Goal: Transaction & Acquisition: Purchase product/service

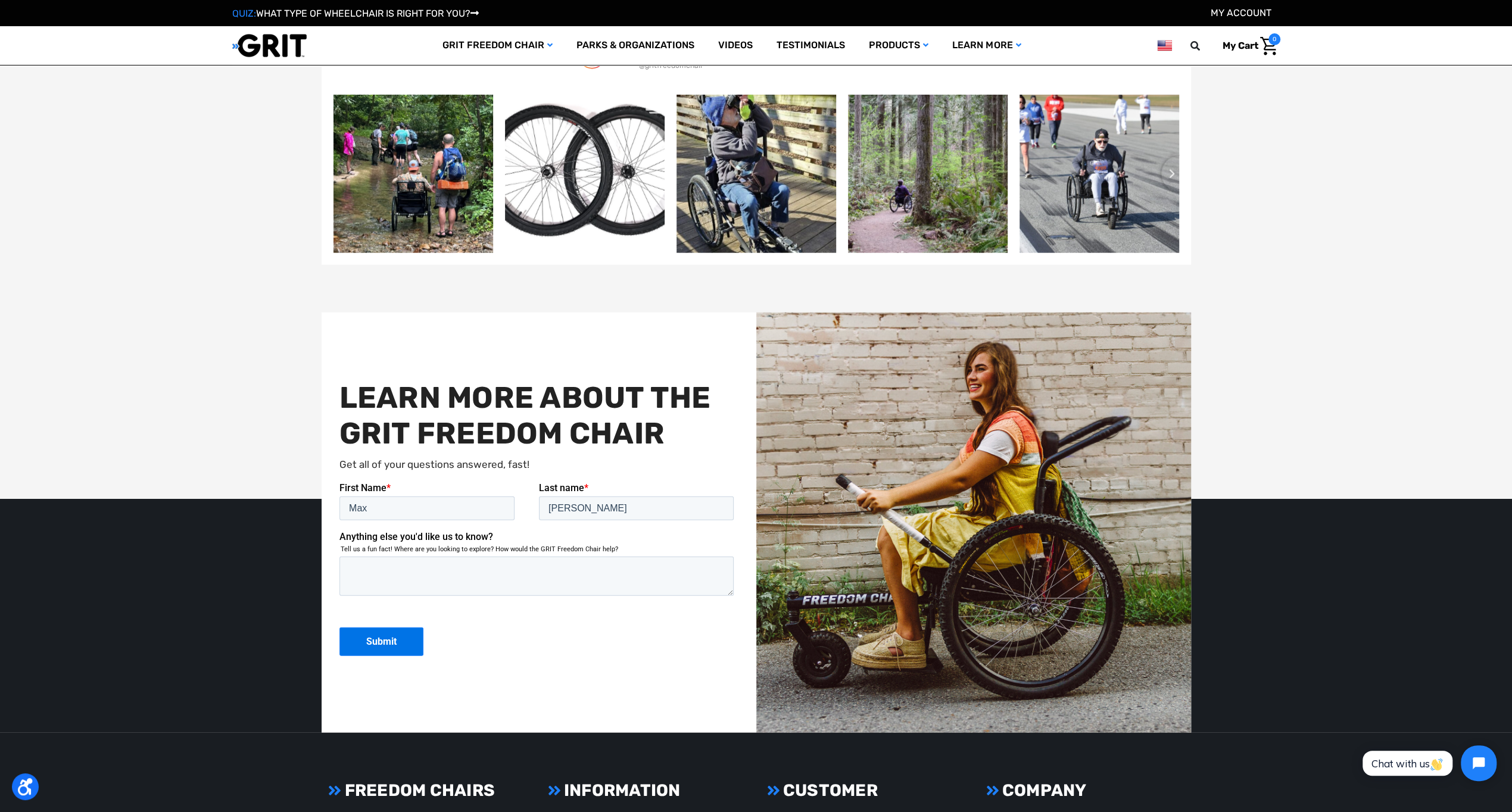
scroll to position [2976, 0]
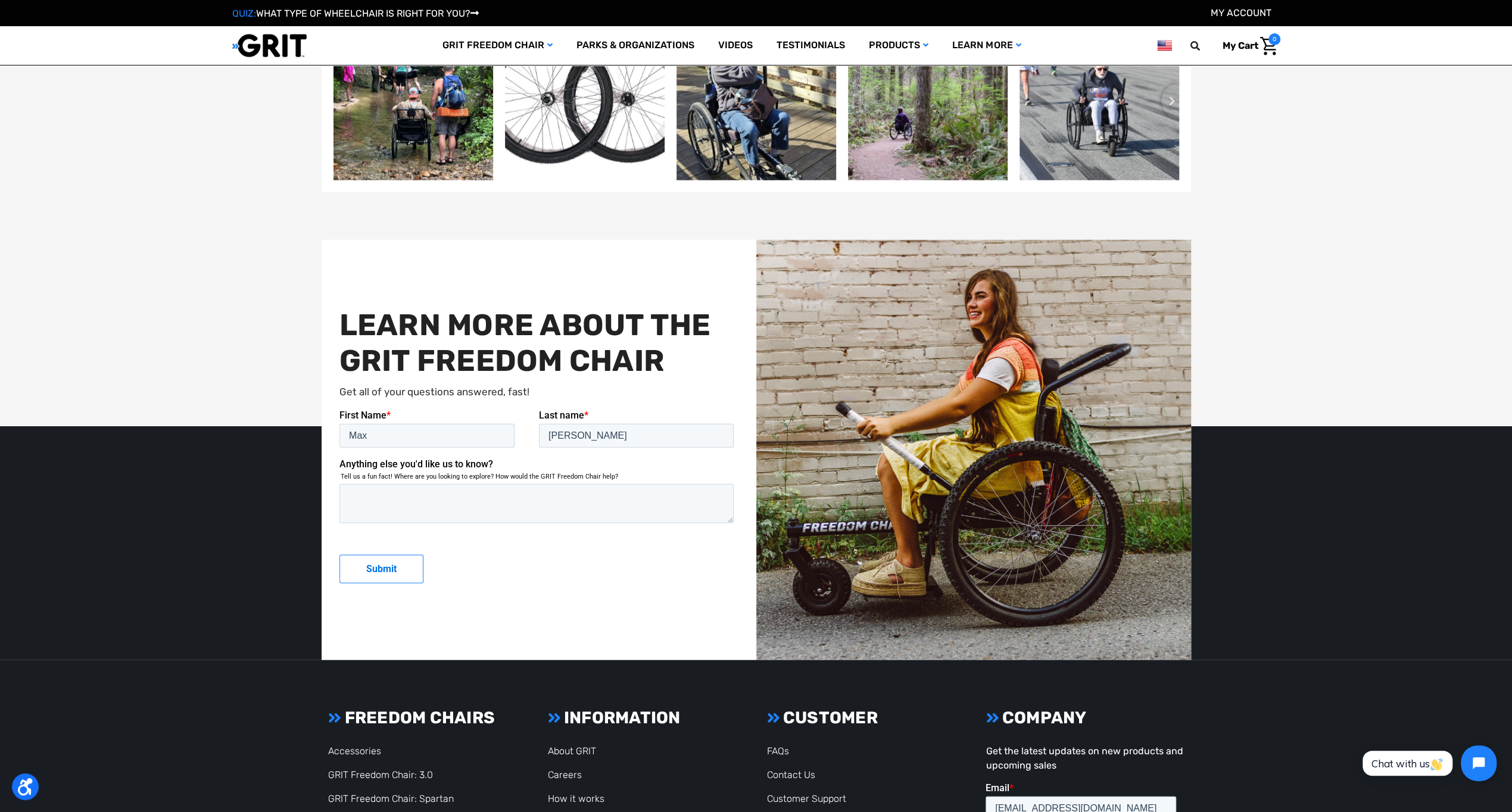
click at [391, 566] on input "Submit" at bounding box center [381, 569] width 84 height 28
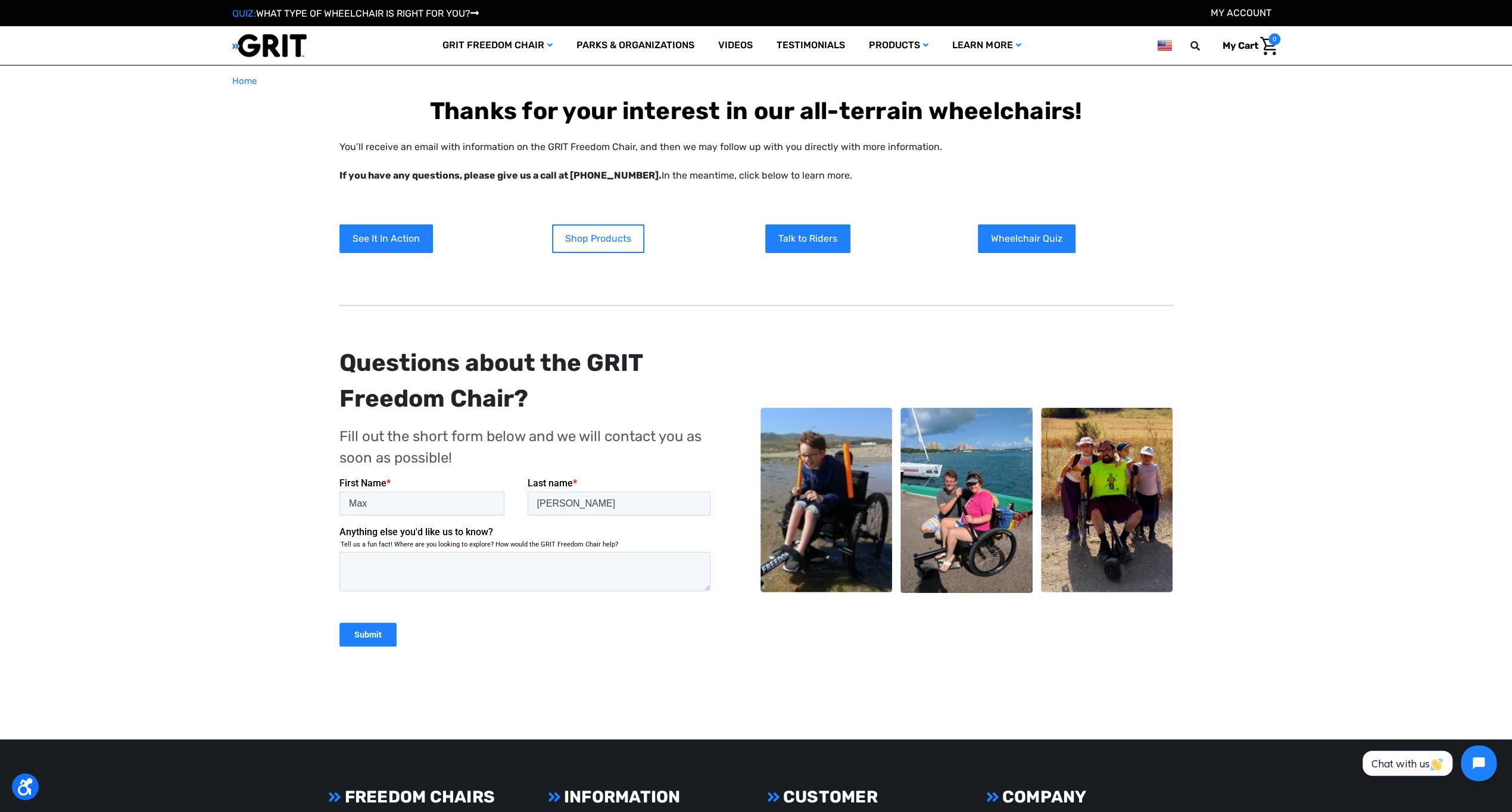
click at [591, 235] on link "Shop Products" at bounding box center [598, 239] width 92 height 28
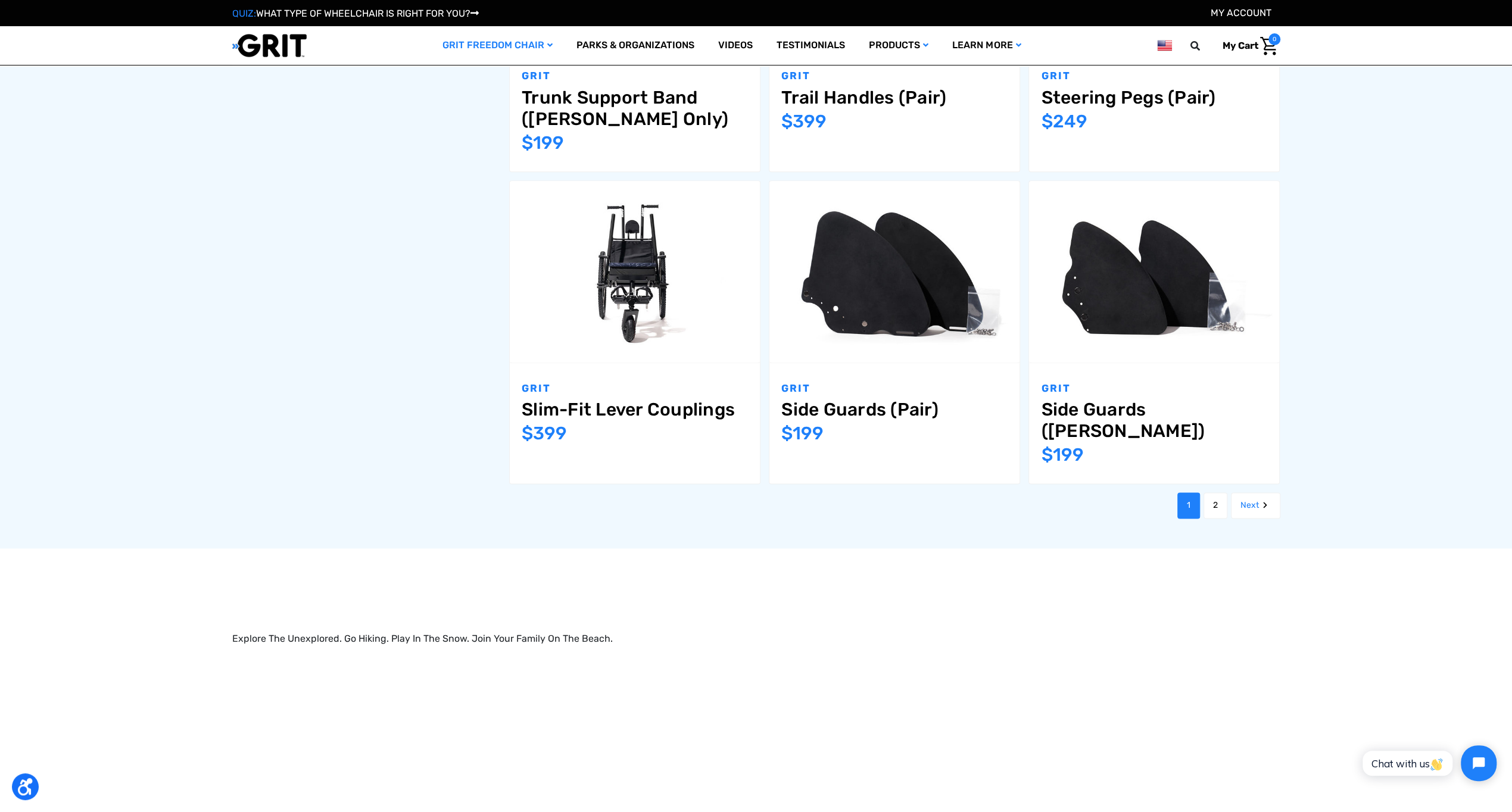
scroll to position [1488, 0]
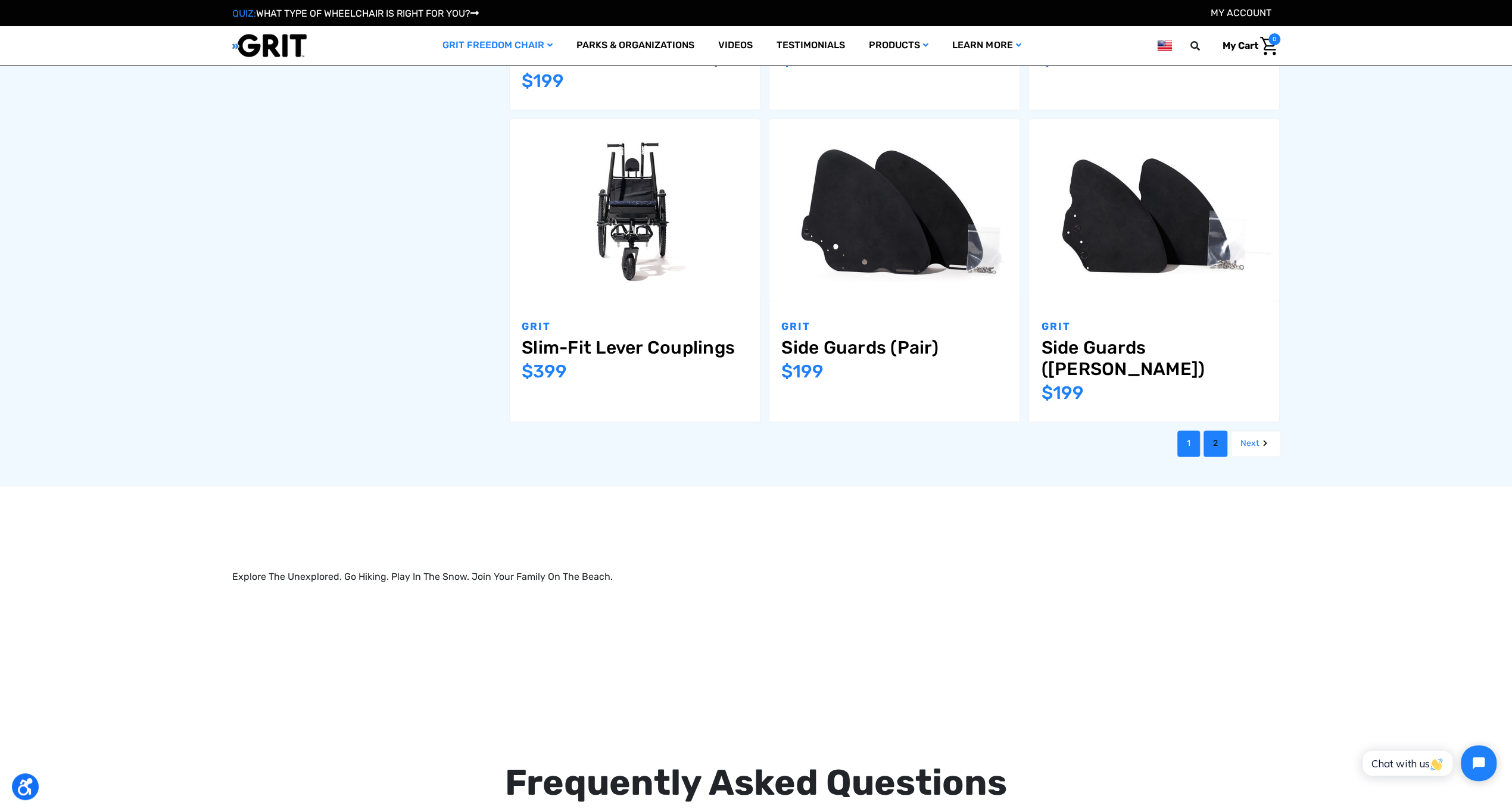
click at [1209, 430] on link "2" at bounding box center [1215, 443] width 24 height 26
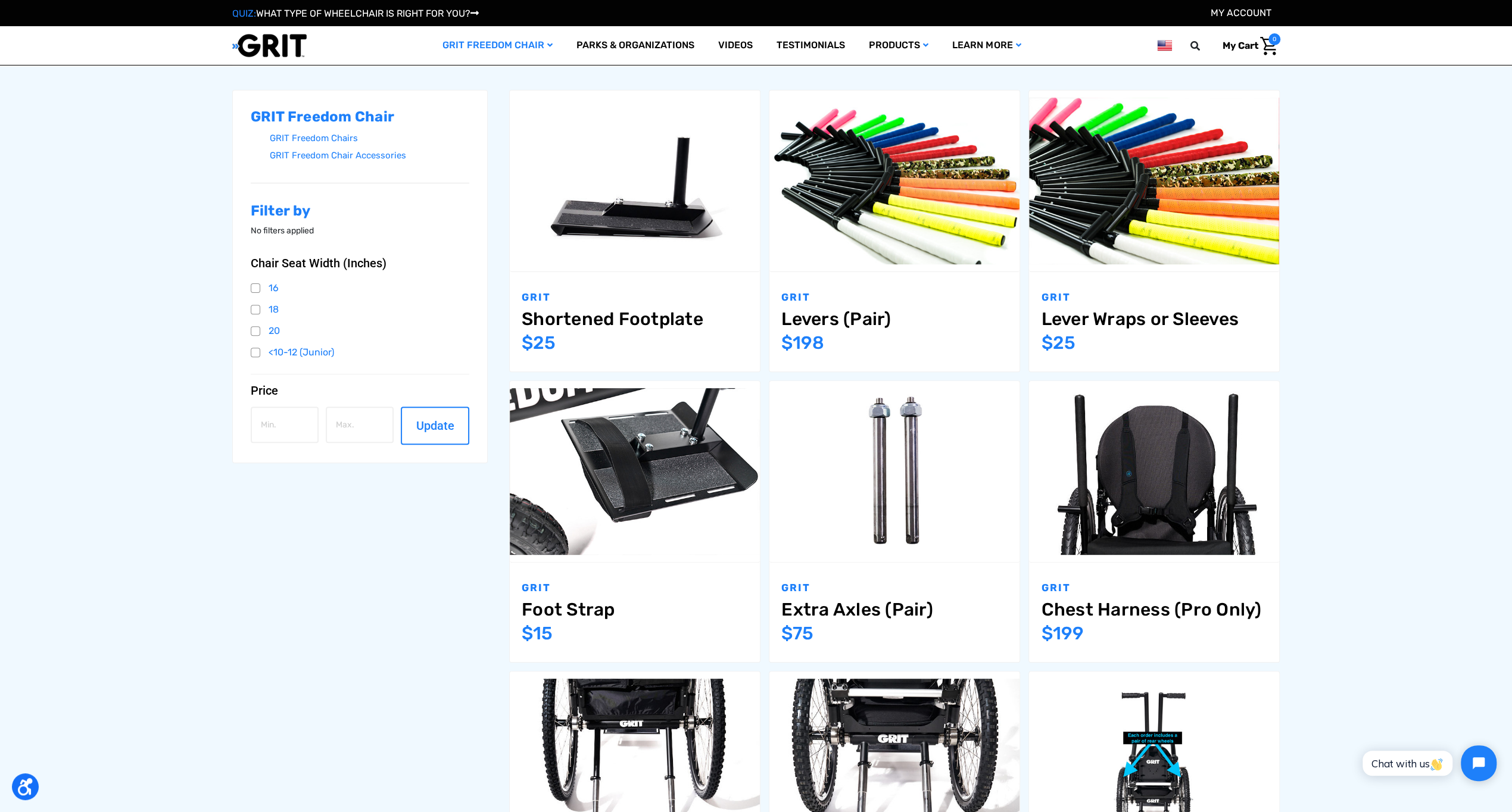
scroll to position [59, 0]
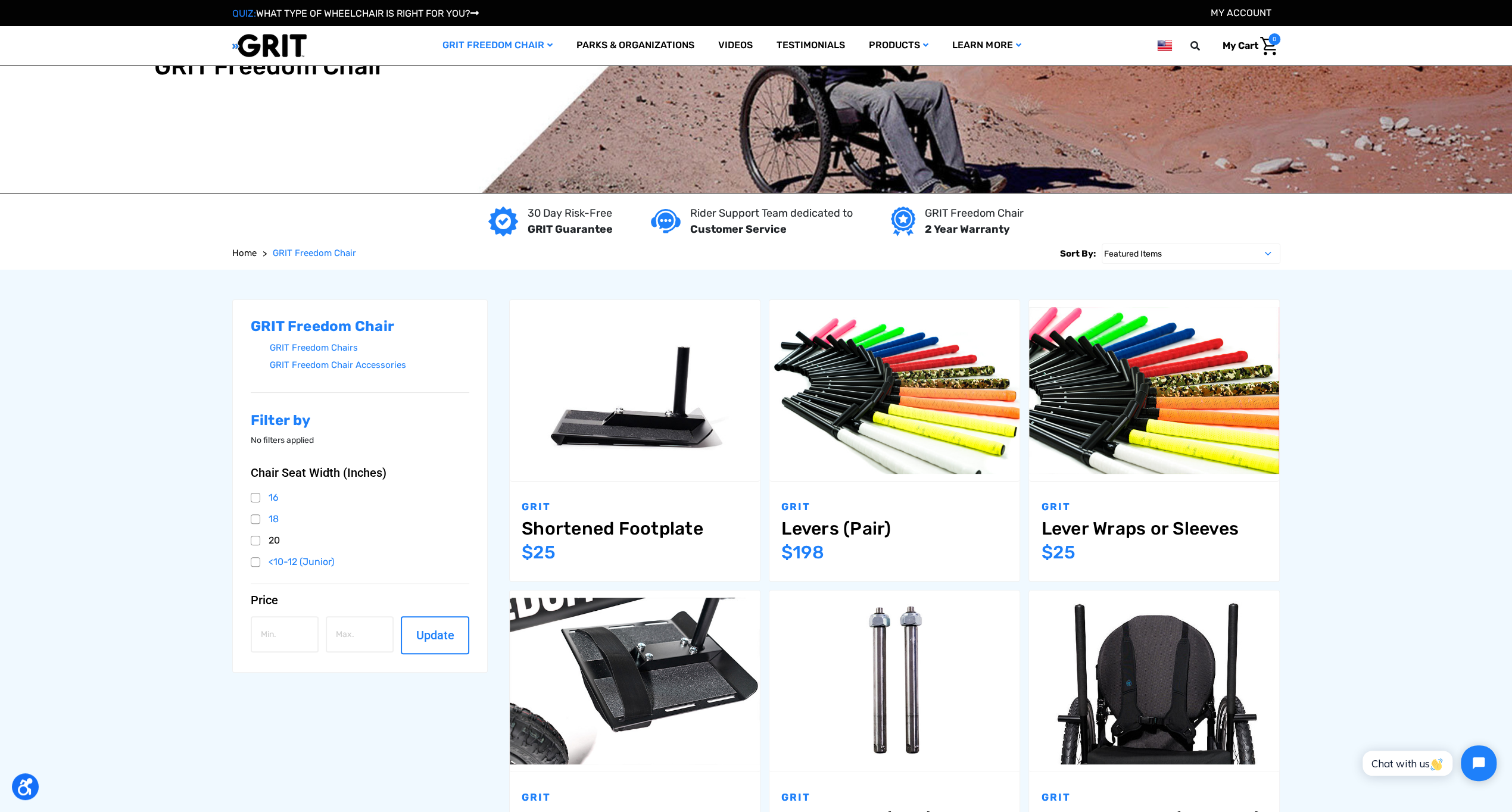
click at [256, 543] on link "20" at bounding box center [359, 540] width 219 height 18
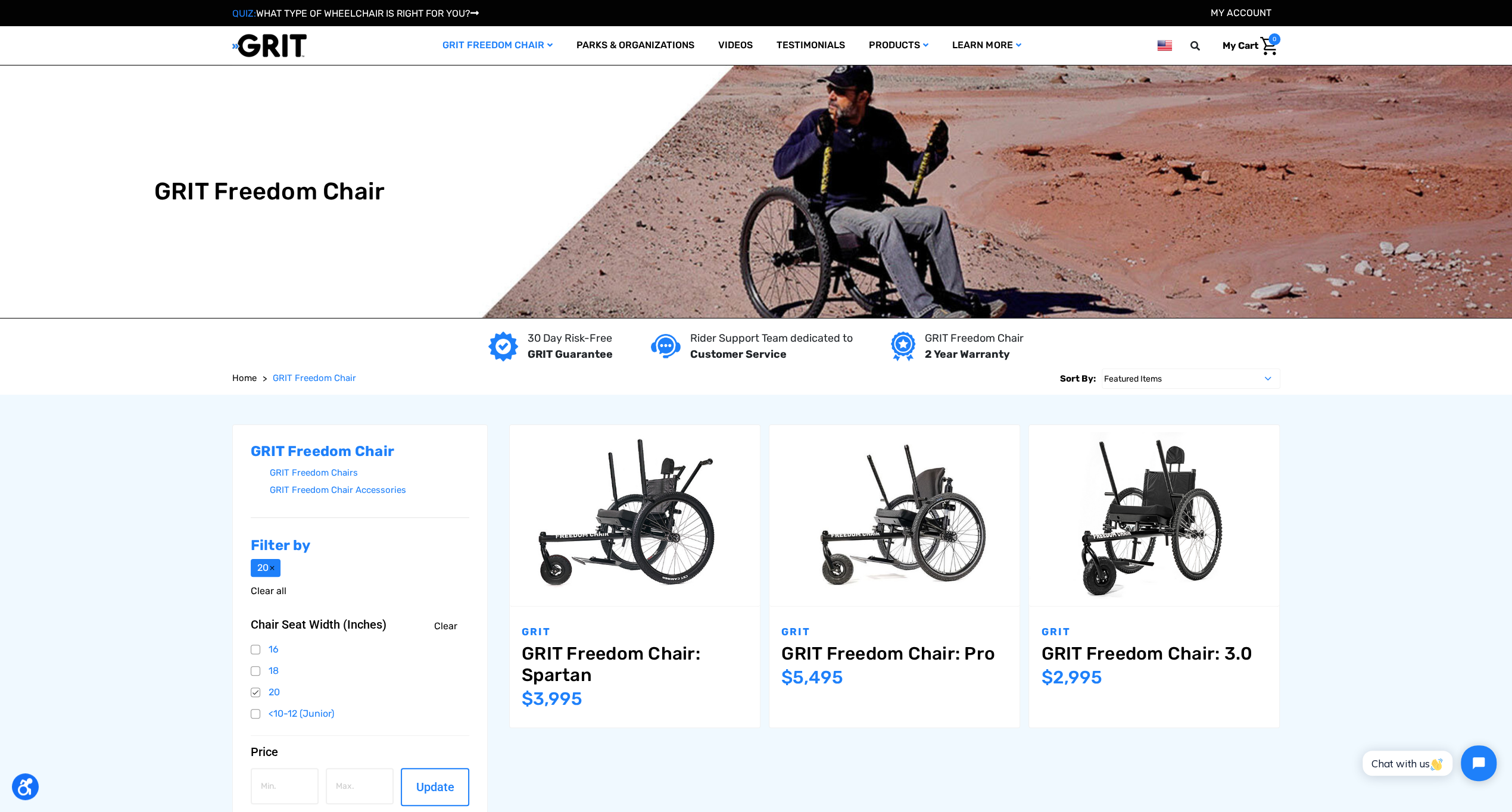
click at [279, 590] on link "Clear all" at bounding box center [268, 591] width 36 height 11
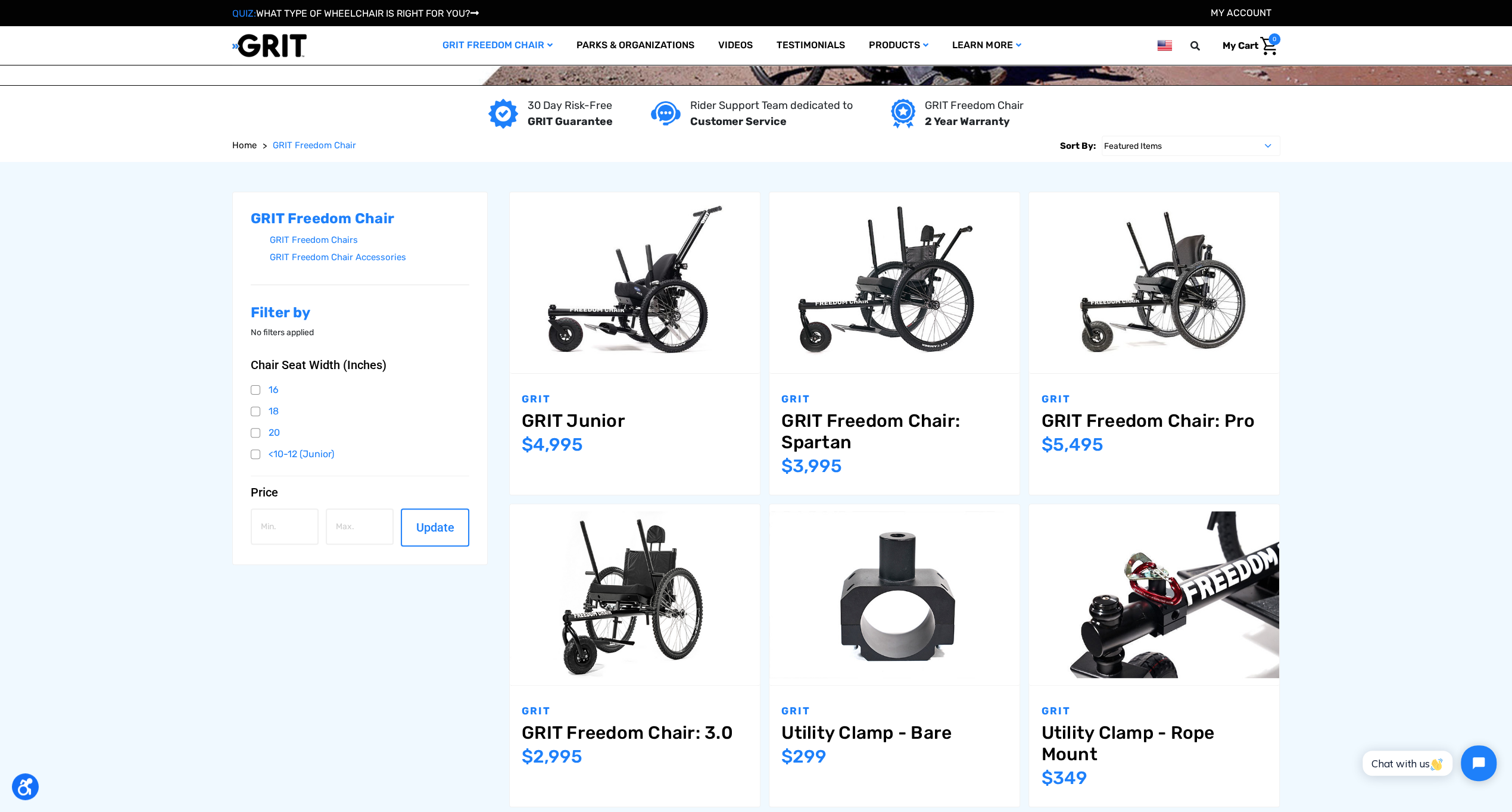
scroll to position [179, 0]
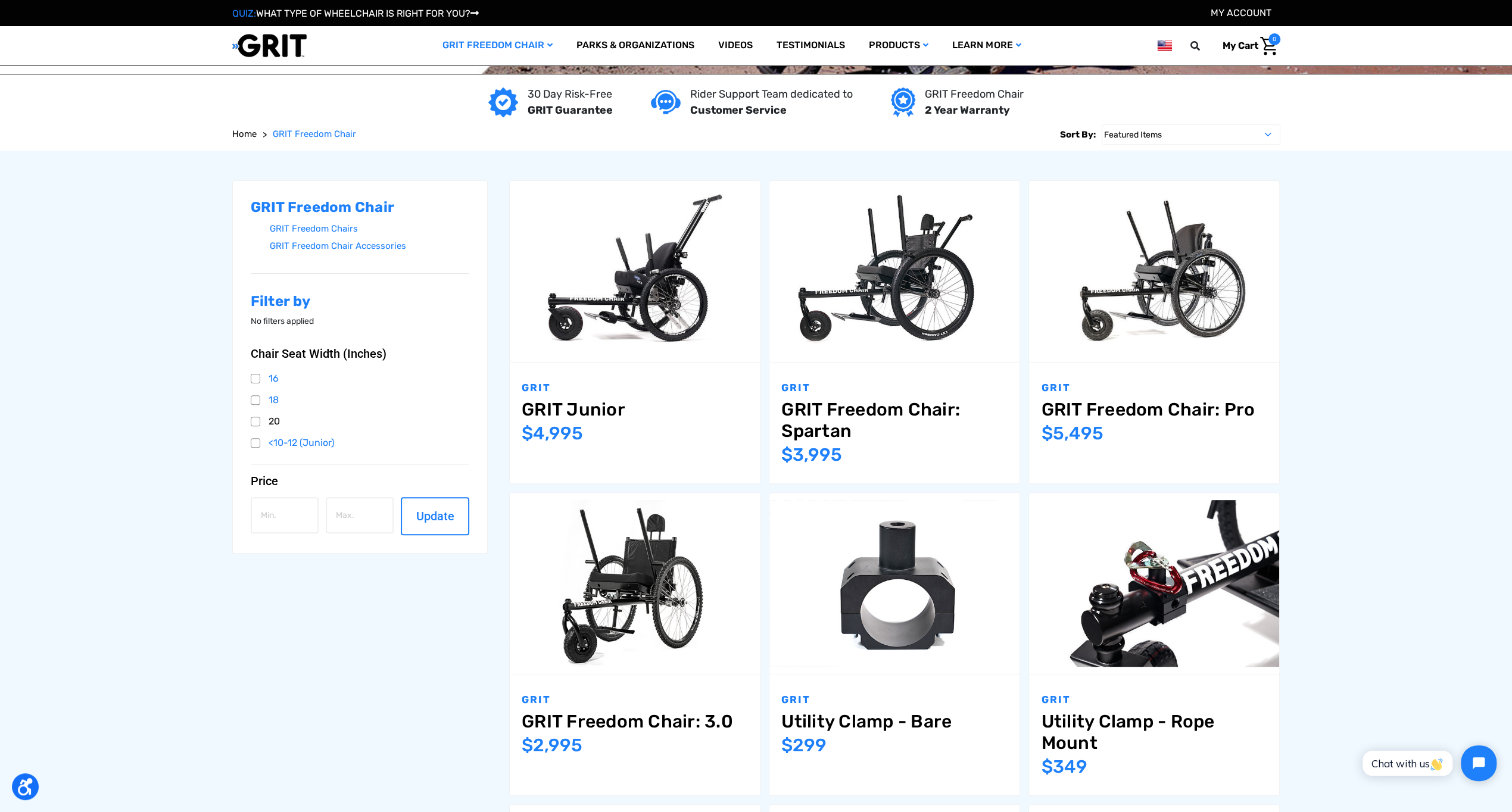
click at [259, 423] on link "20" at bounding box center [359, 421] width 219 height 18
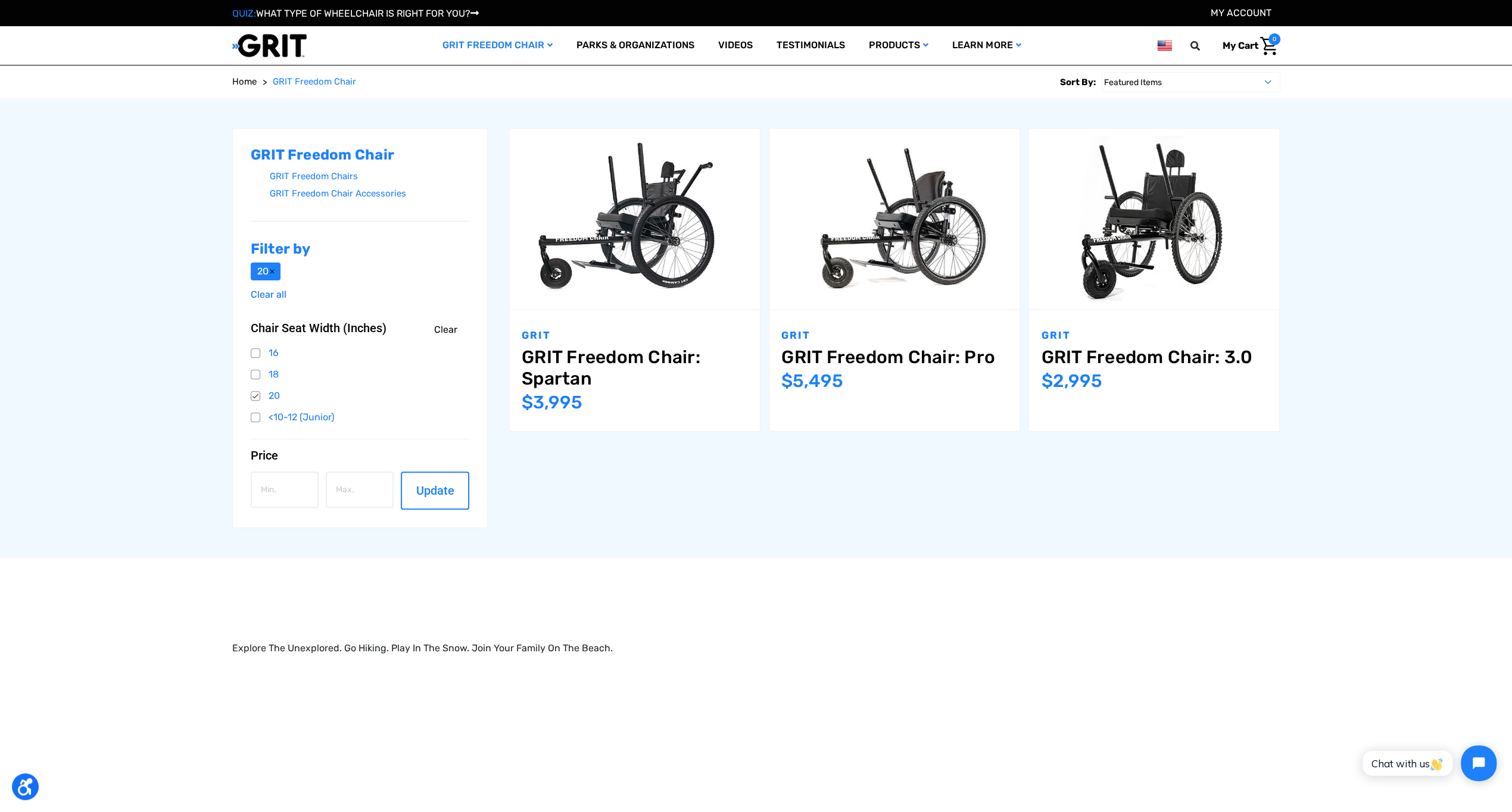
scroll to position [298, 0]
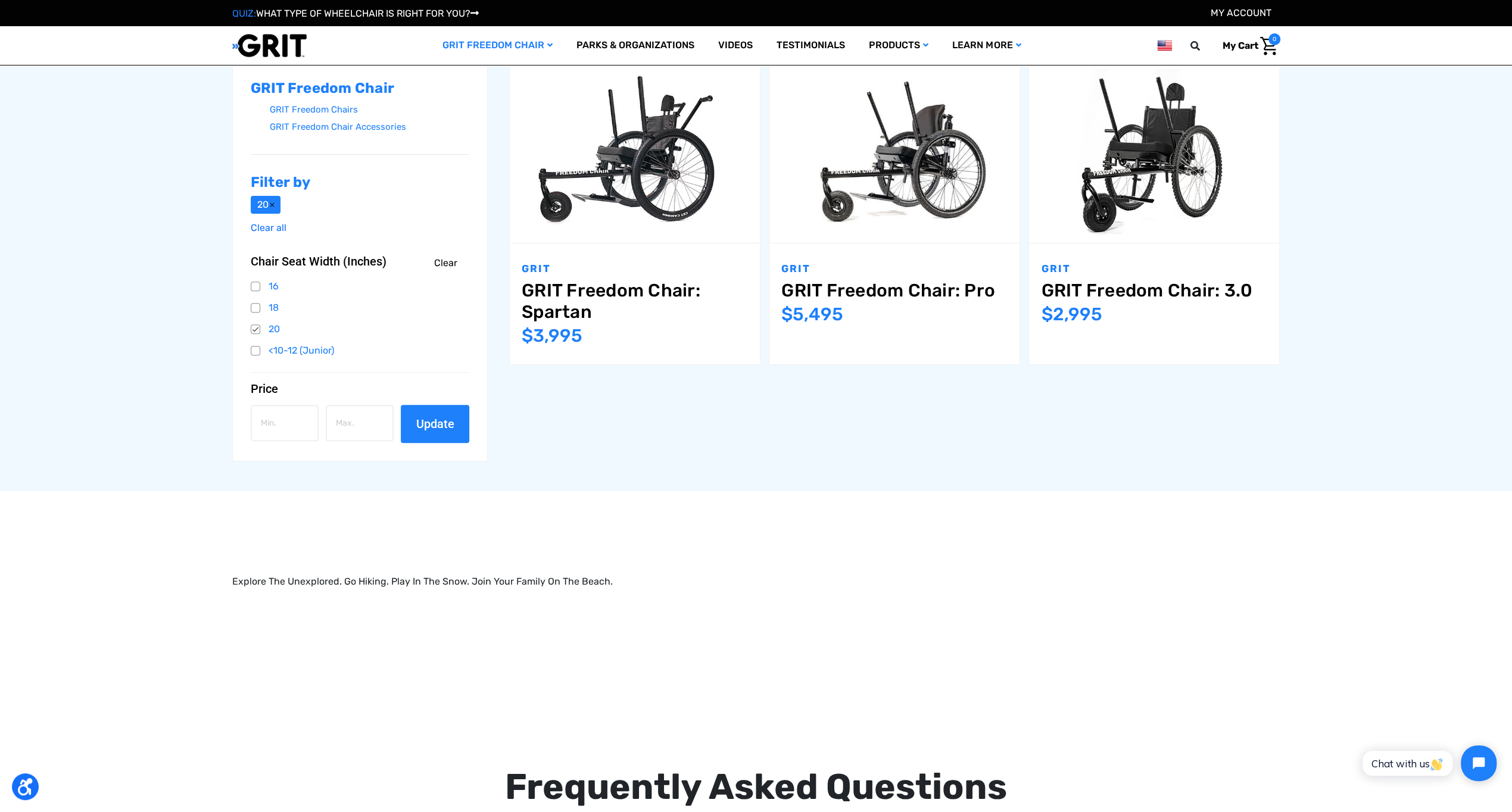
click at [420, 421] on button "Update" at bounding box center [434, 424] width 68 height 38
type input "1000"
click at [366, 419] on input "number" at bounding box center [359, 423] width 68 height 36
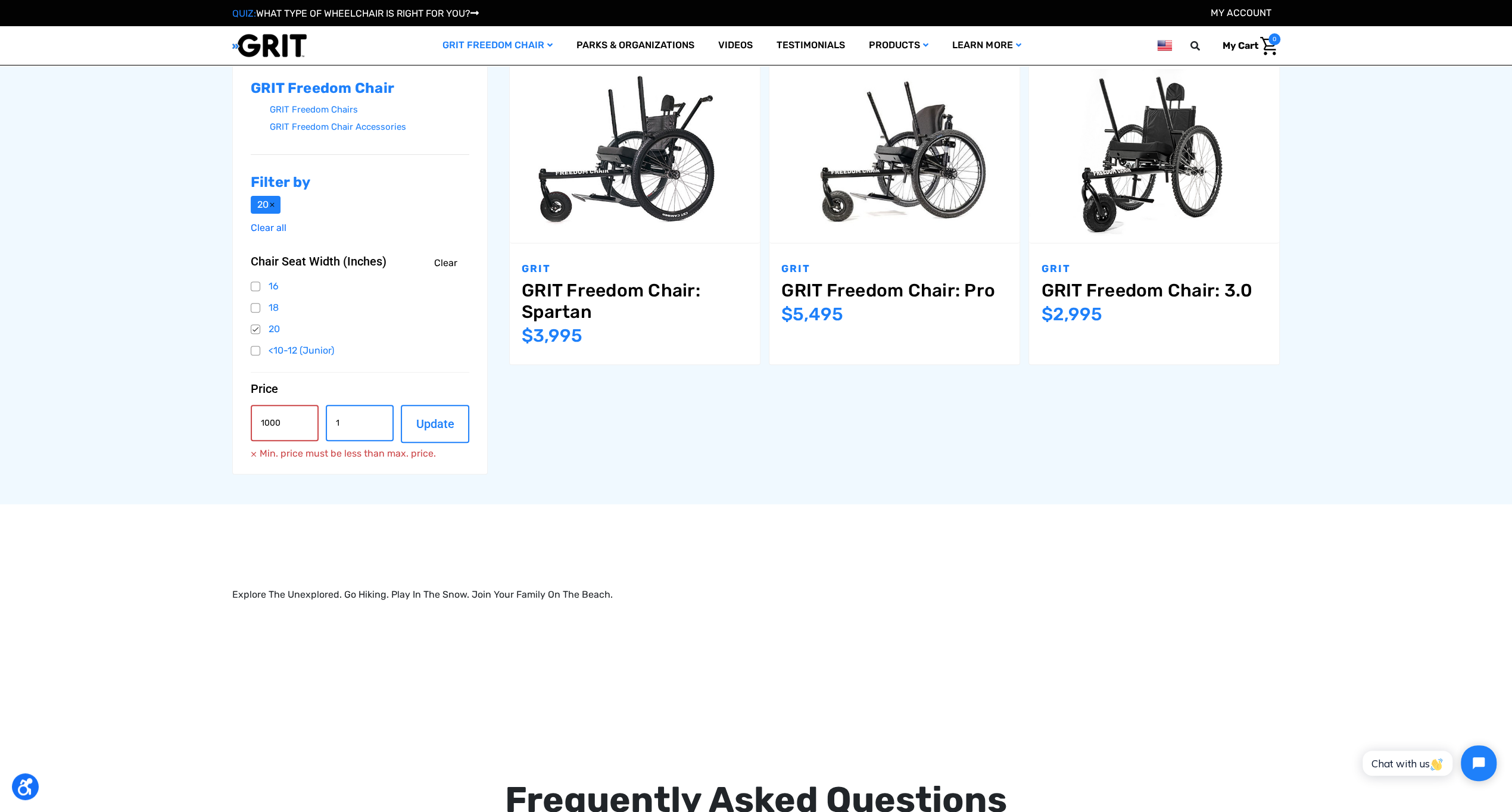
click at [380, 420] on input "1" at bounding box center [359, 423] width 68 height 36
click at [380, 420] on input "2" at bounding box center [359, 423] width 68 height 36
click at [380, 420] on input "3" at bounding box center [359, 423] width 68 height 36
click at [378, 420] on input "4" at bounding box center [359, 423] width 68 height 36
click at [421, 425] on button "Update" at bounding box center [434, 424] width 68 height 38
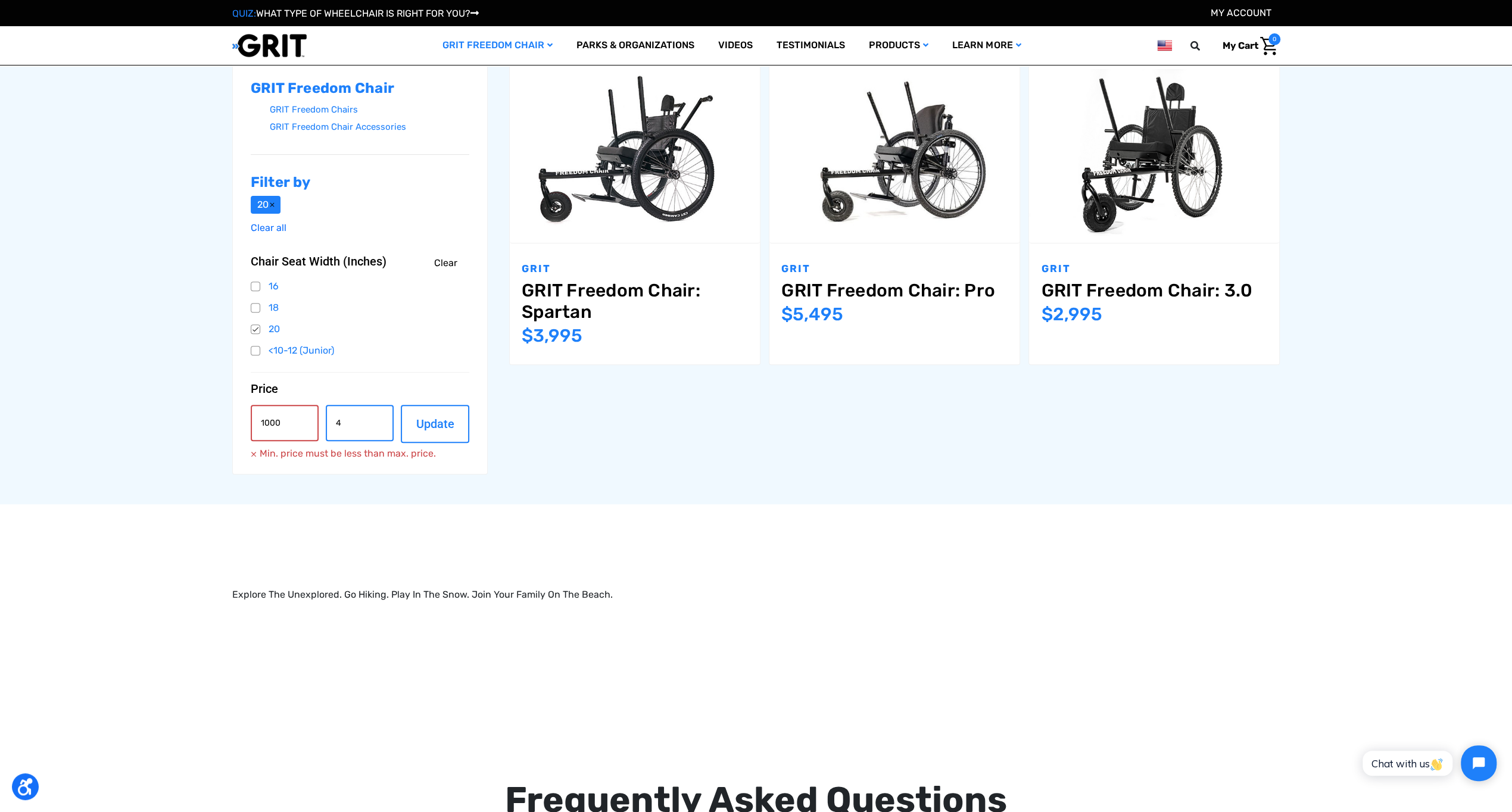
click at [345, 423] on input "4" at bounding box center [359, 423] width 68 height 36
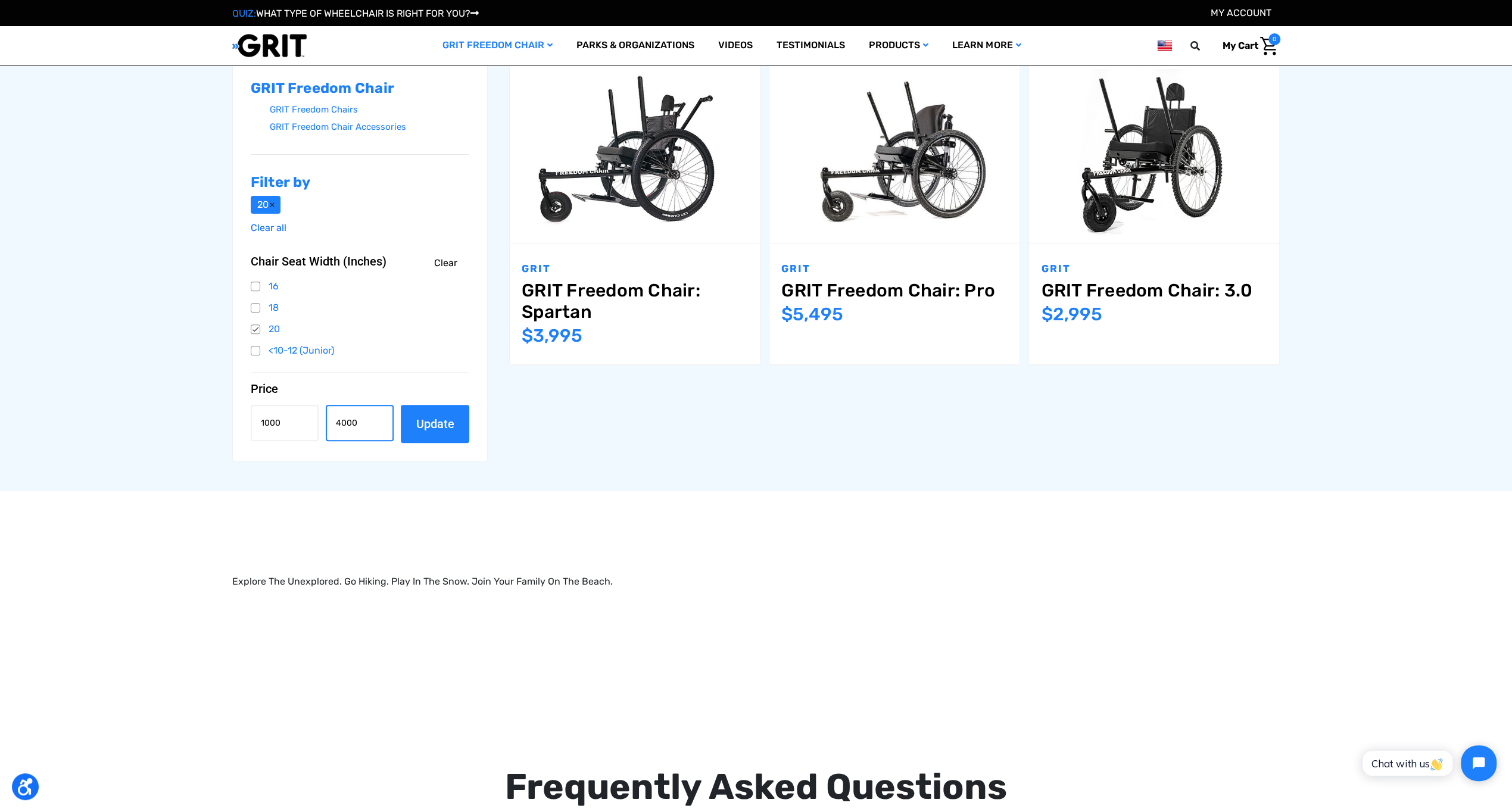
type input "4000"
click at [427, 427] on button "Update" at bounding box center [434, 424] width 68 height 38
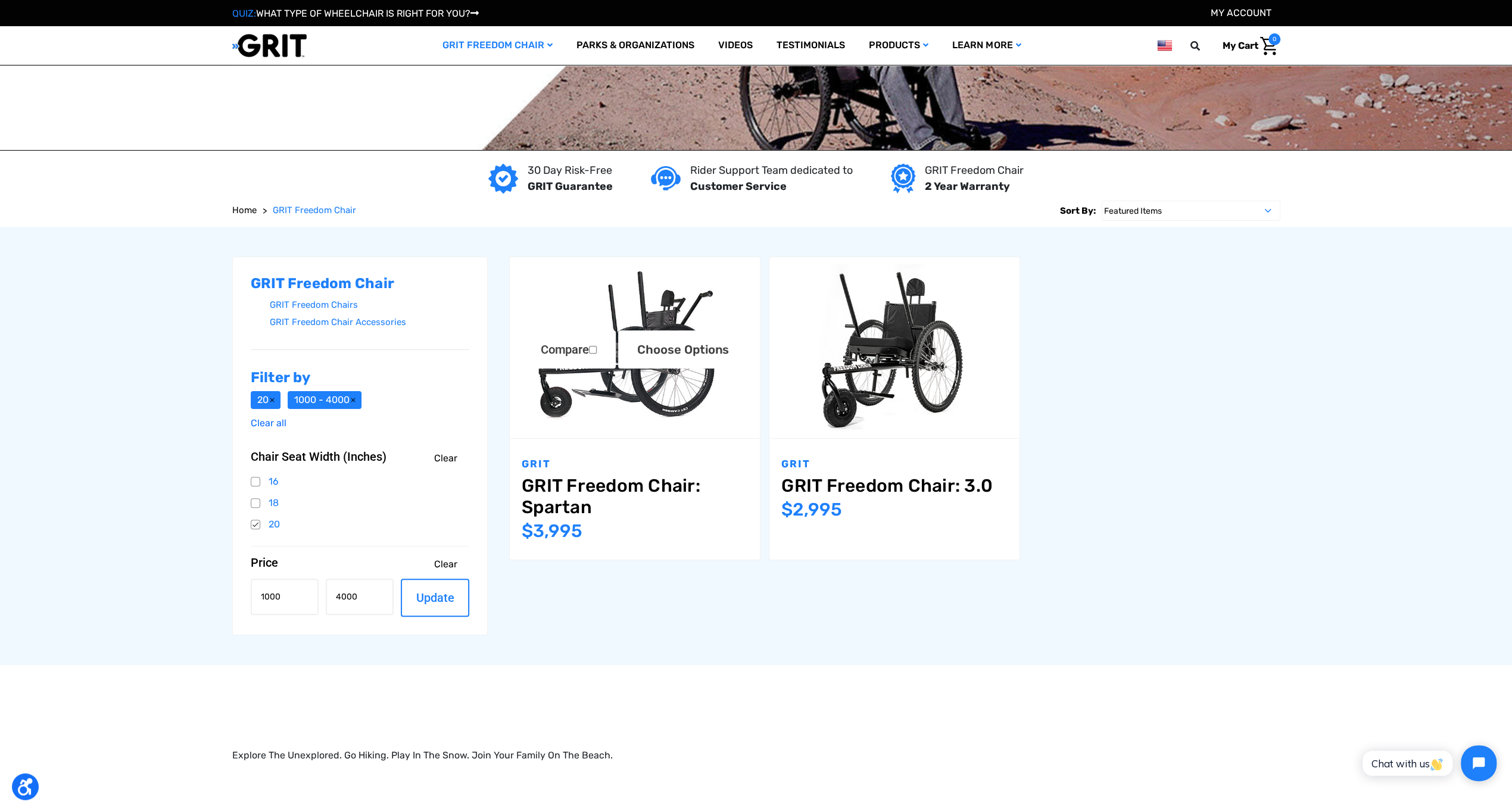
scroll to position [179, 0]
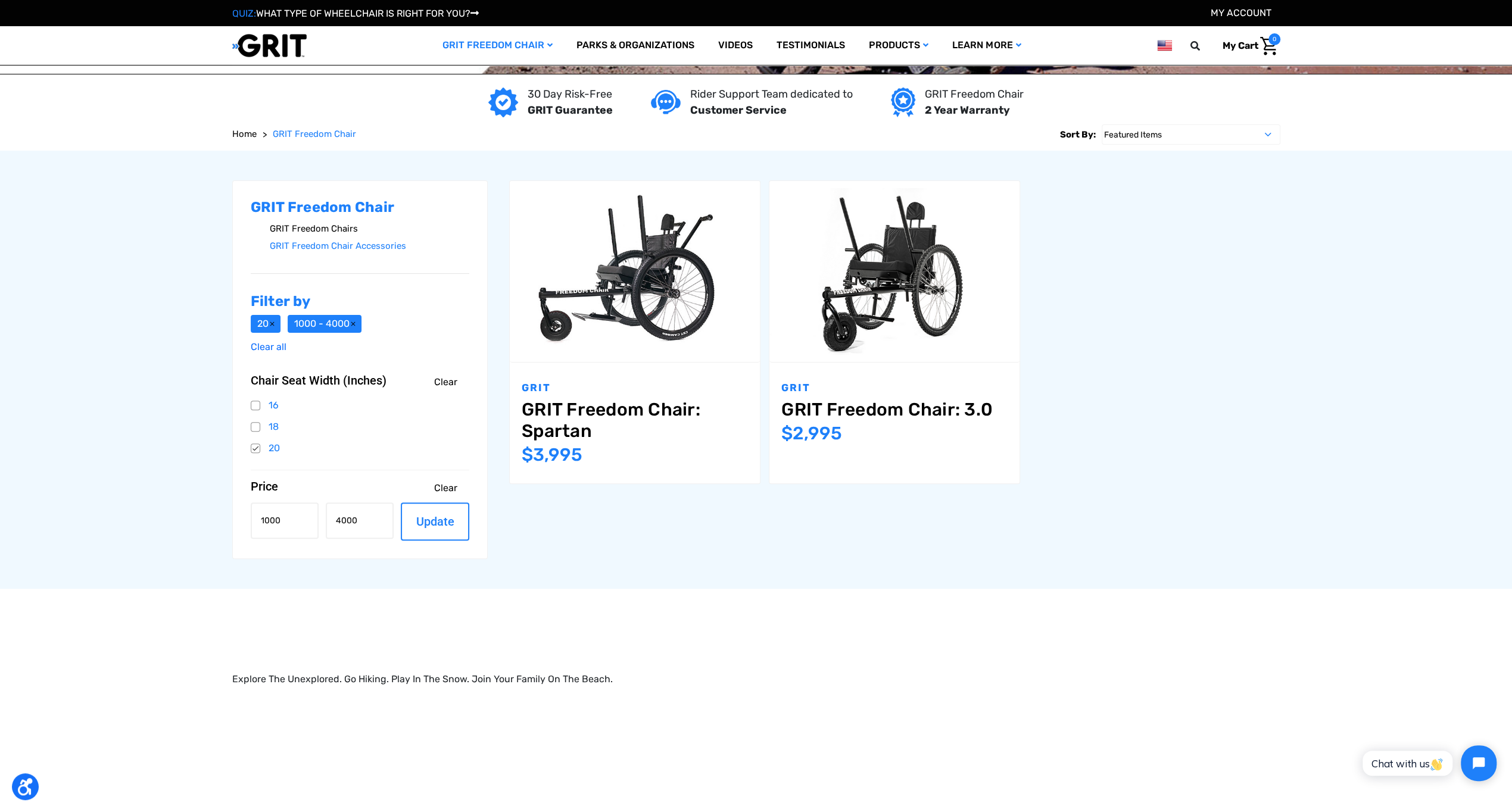
click at [339, 228] on link "GRIT Freedom Chairs" at bounding box center [369, 229] width 200 height 17
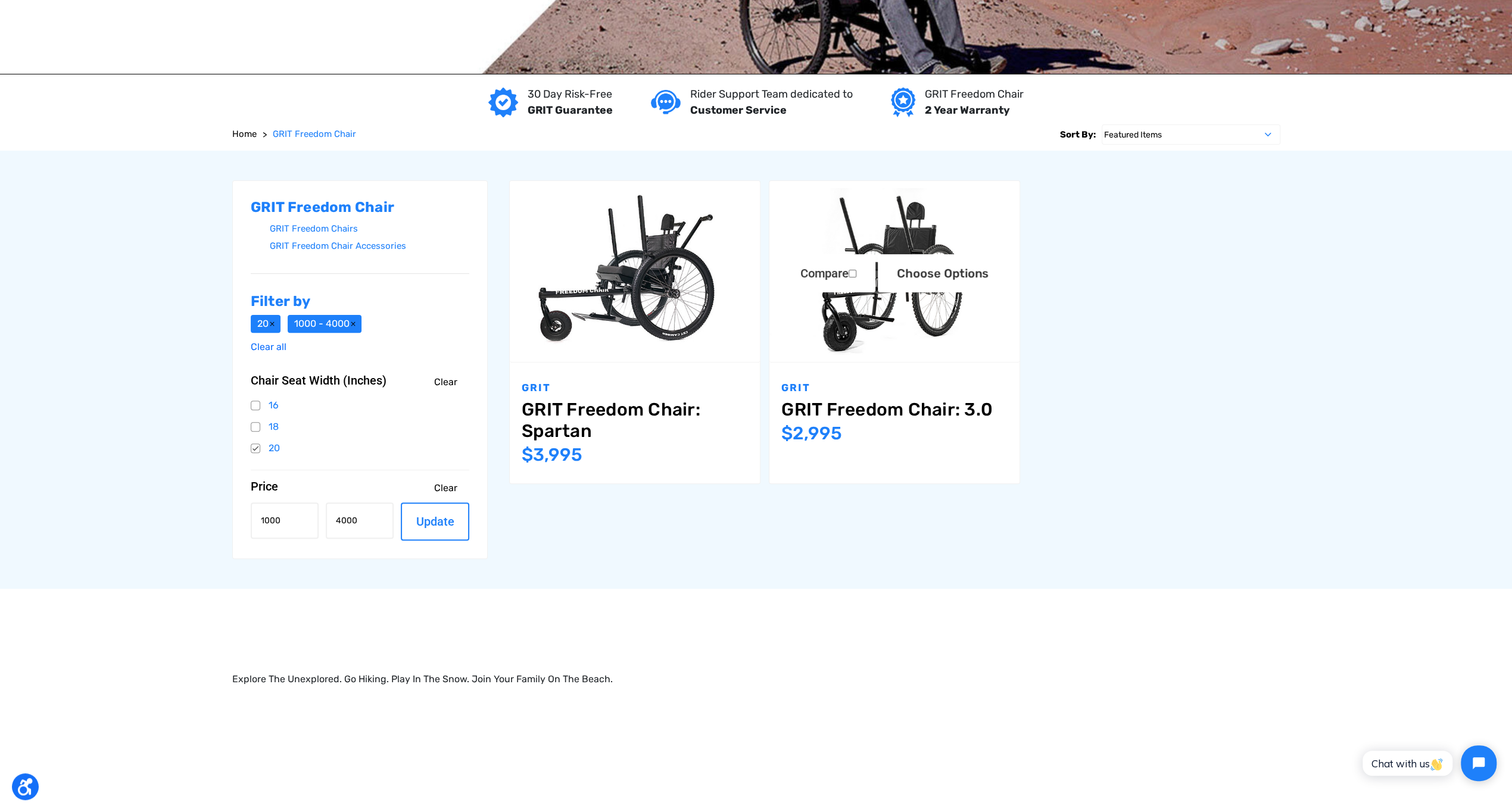
click at [859, 405] on link "GRIT Freedom Chair: 3.0" at bounding box center [894, 409] width 226 height 21
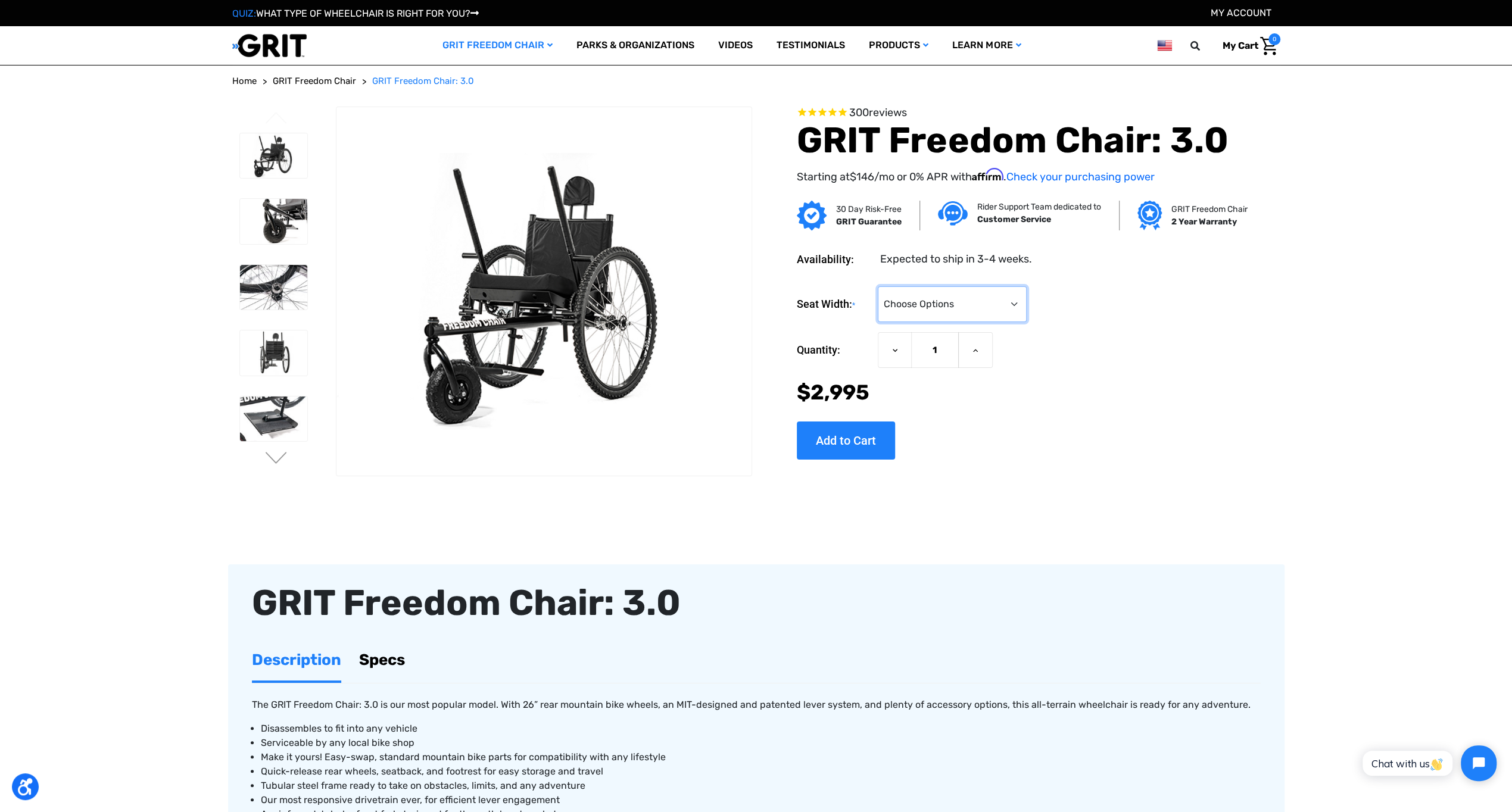
click at [1016, 304] on select "Choose Options 16" 18" 20"" at bounding box center [952, 304] width 149 height 36
select select "326"
click at [878, 287] on select "Choose Options 16" 18" 20"" at bounding box center [952, 304] width 149 height 36
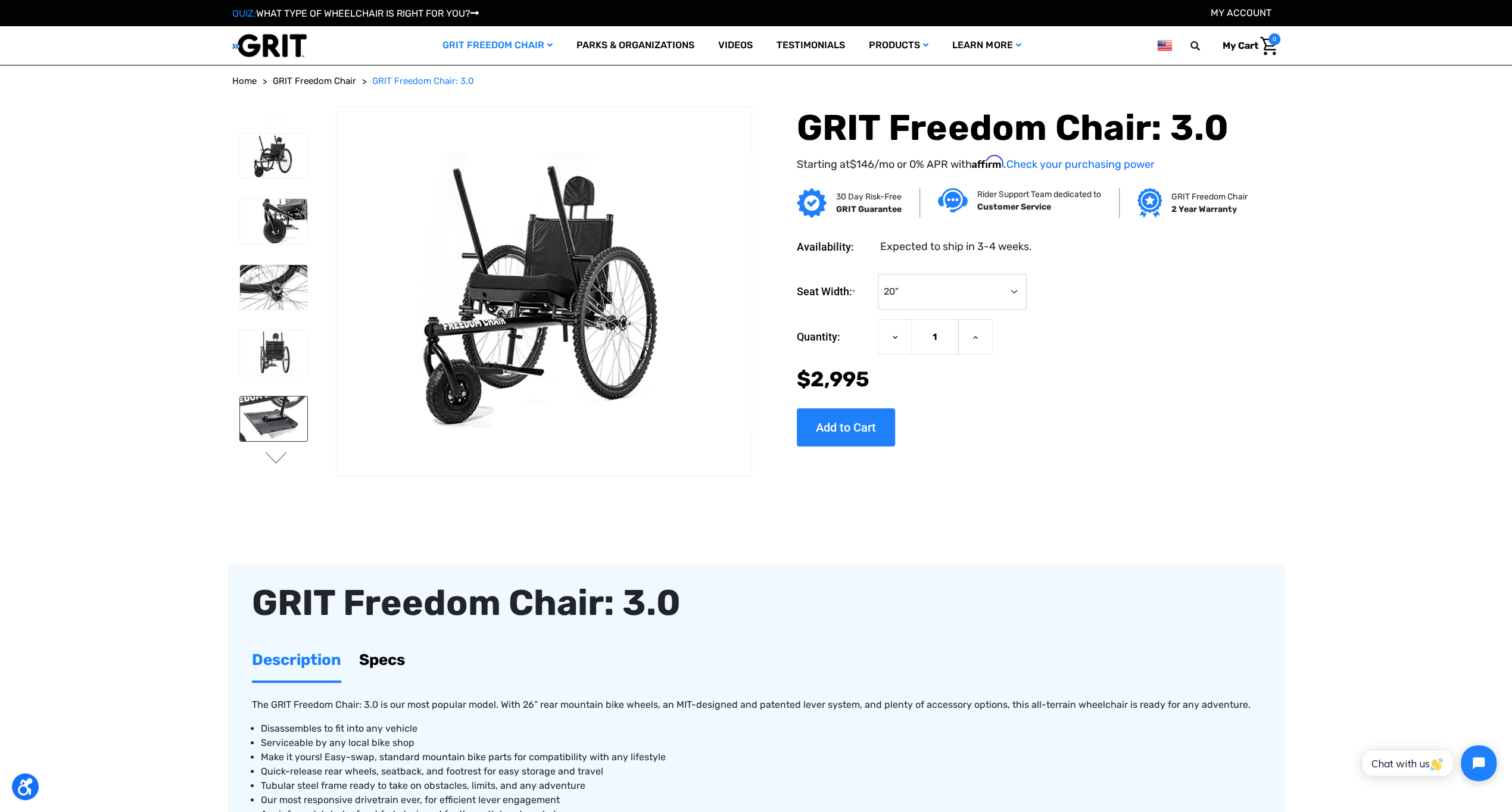
click at [276, 415] on img at bounding box center [273, 419] width 67 height 45
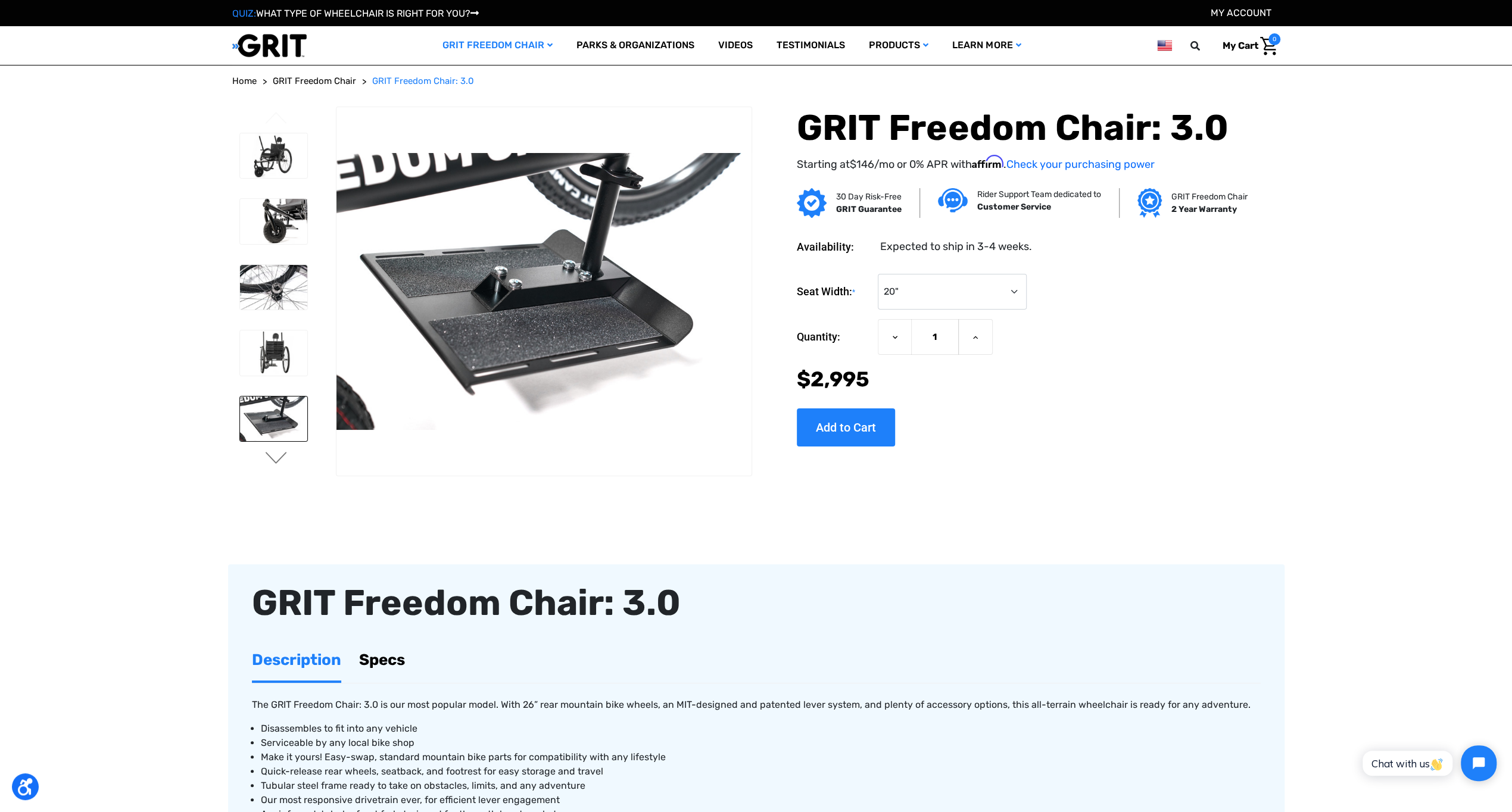
click at [280, 456] on button "Next" at bounding box center [276, 459] width 25 height 14
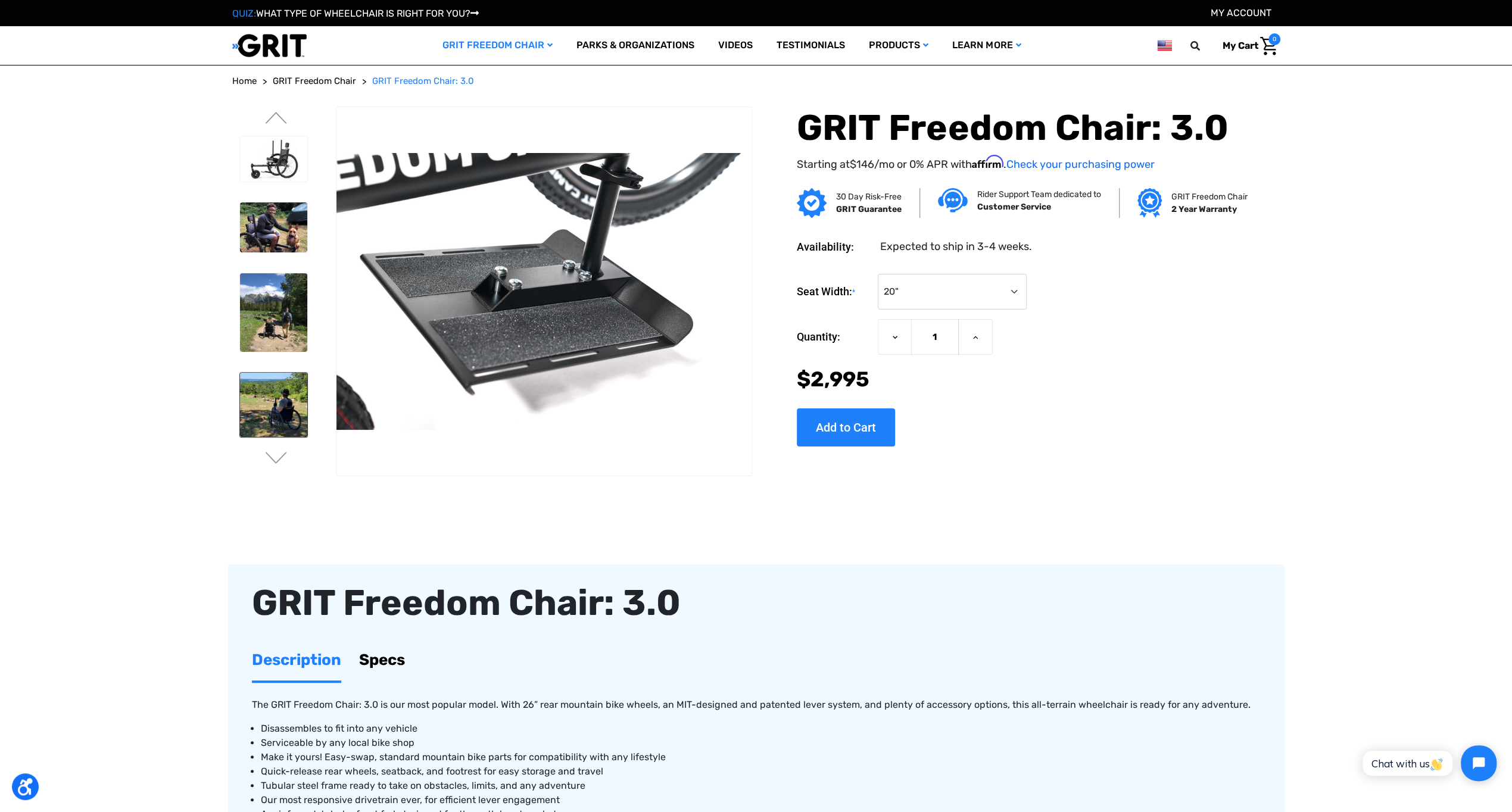
click at [282, 424] on img at bounding box center [273, 404] width 67 height 64
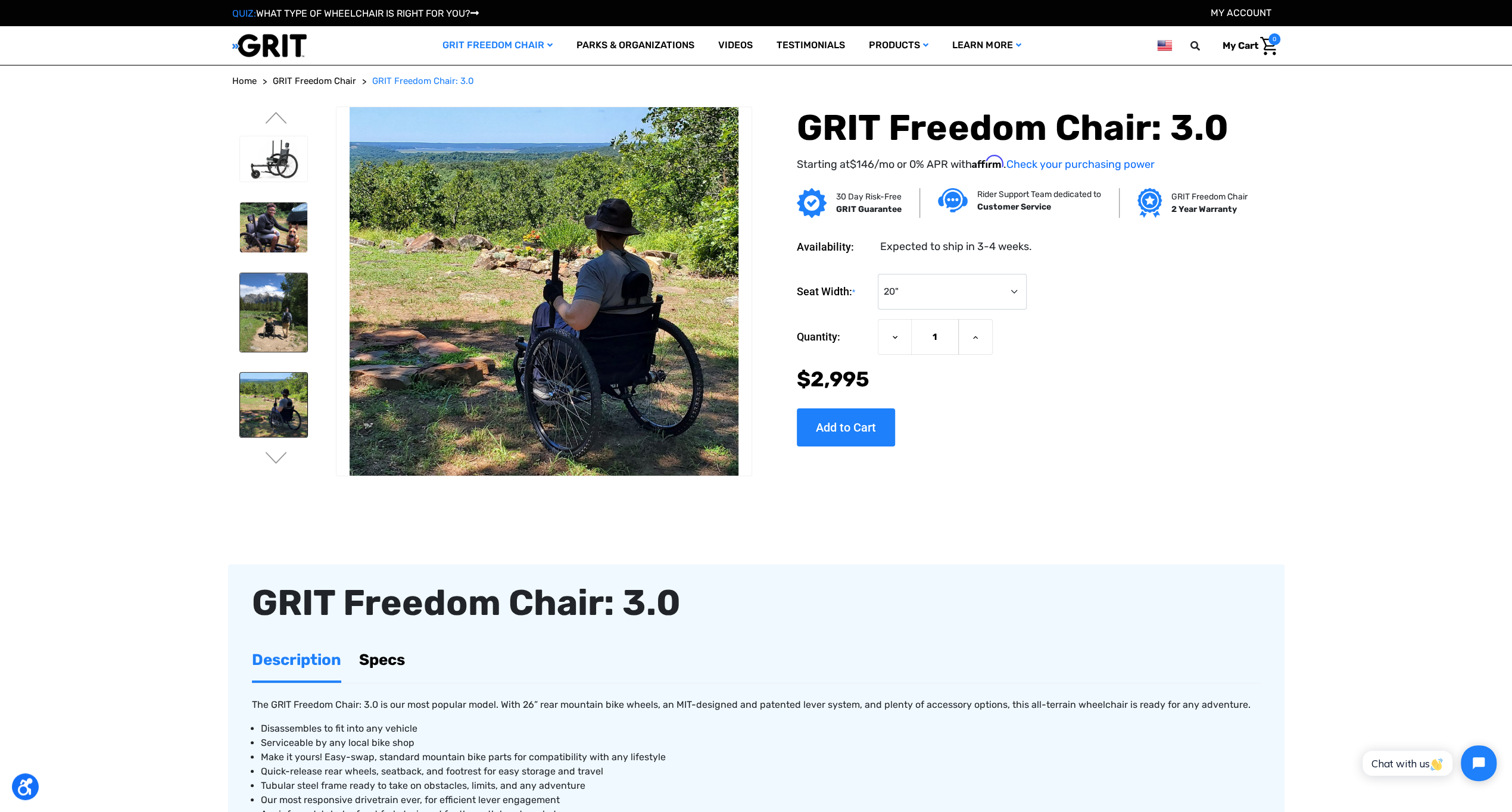
click at [262, 304] on img at bounding box center [273, 312] width 67 height 78
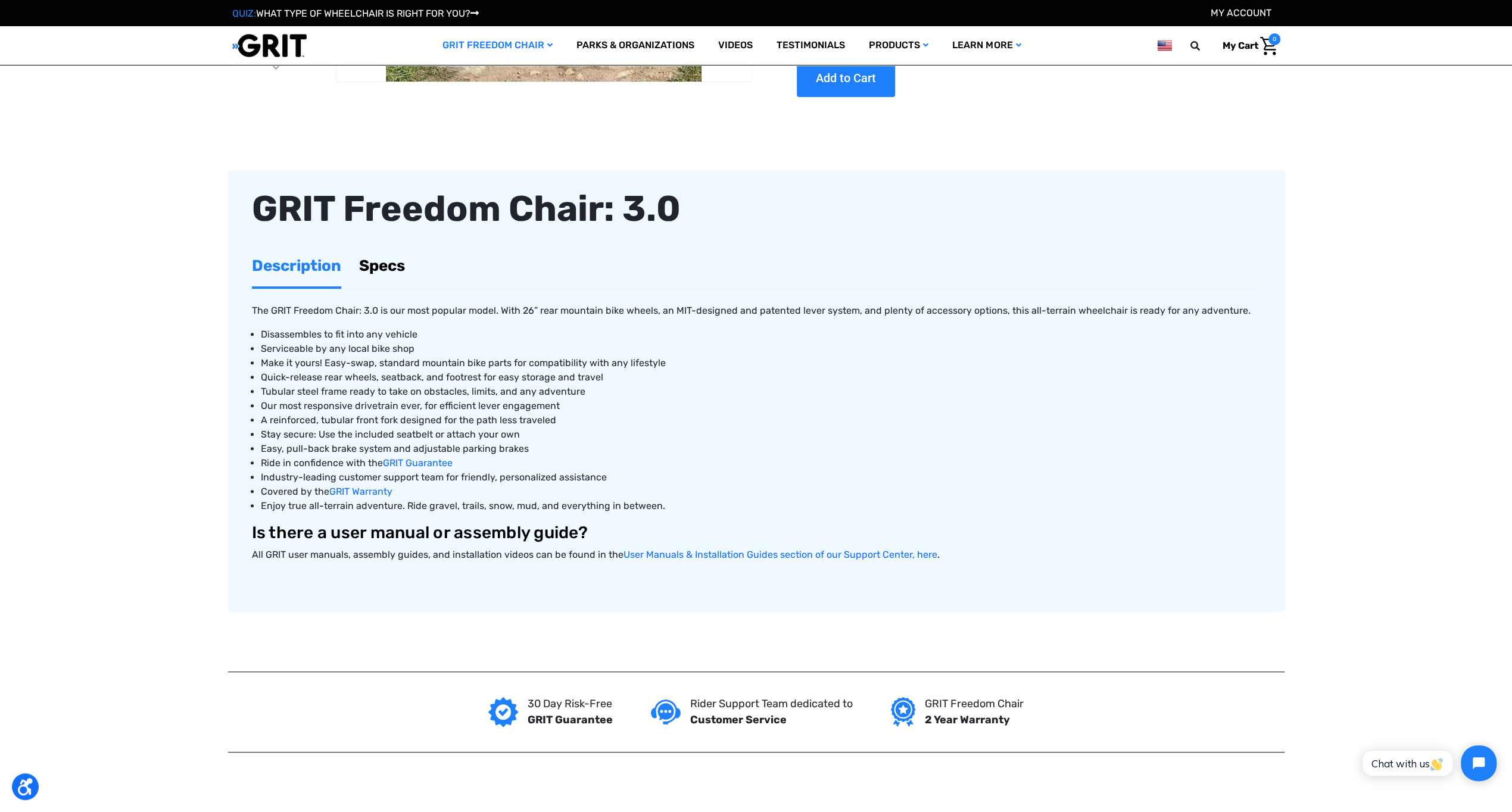
scroll to position [179, 0]
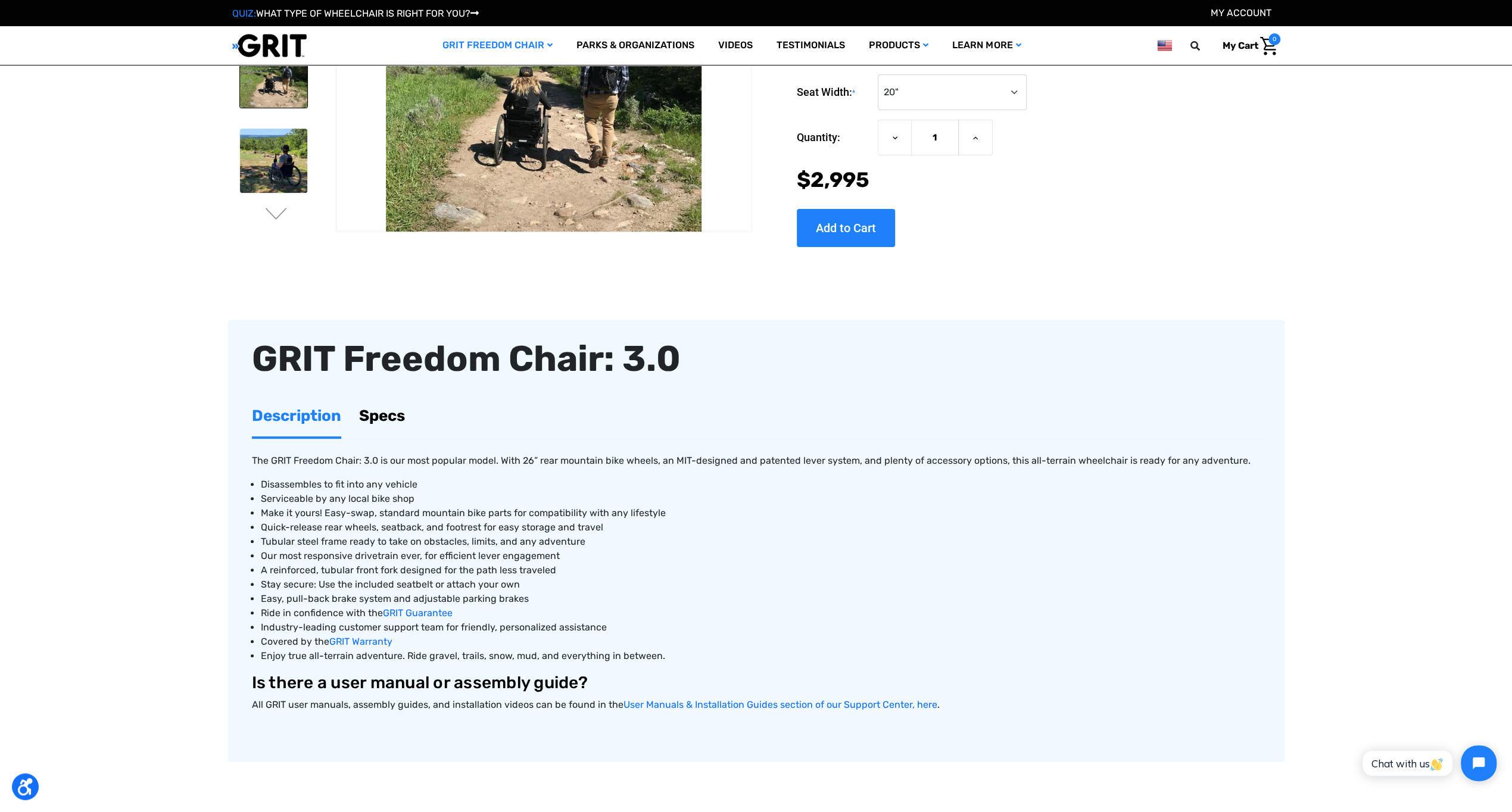
click at [384, 412] on link "Specs" at bounding box center [382, 415] width 46 height 41
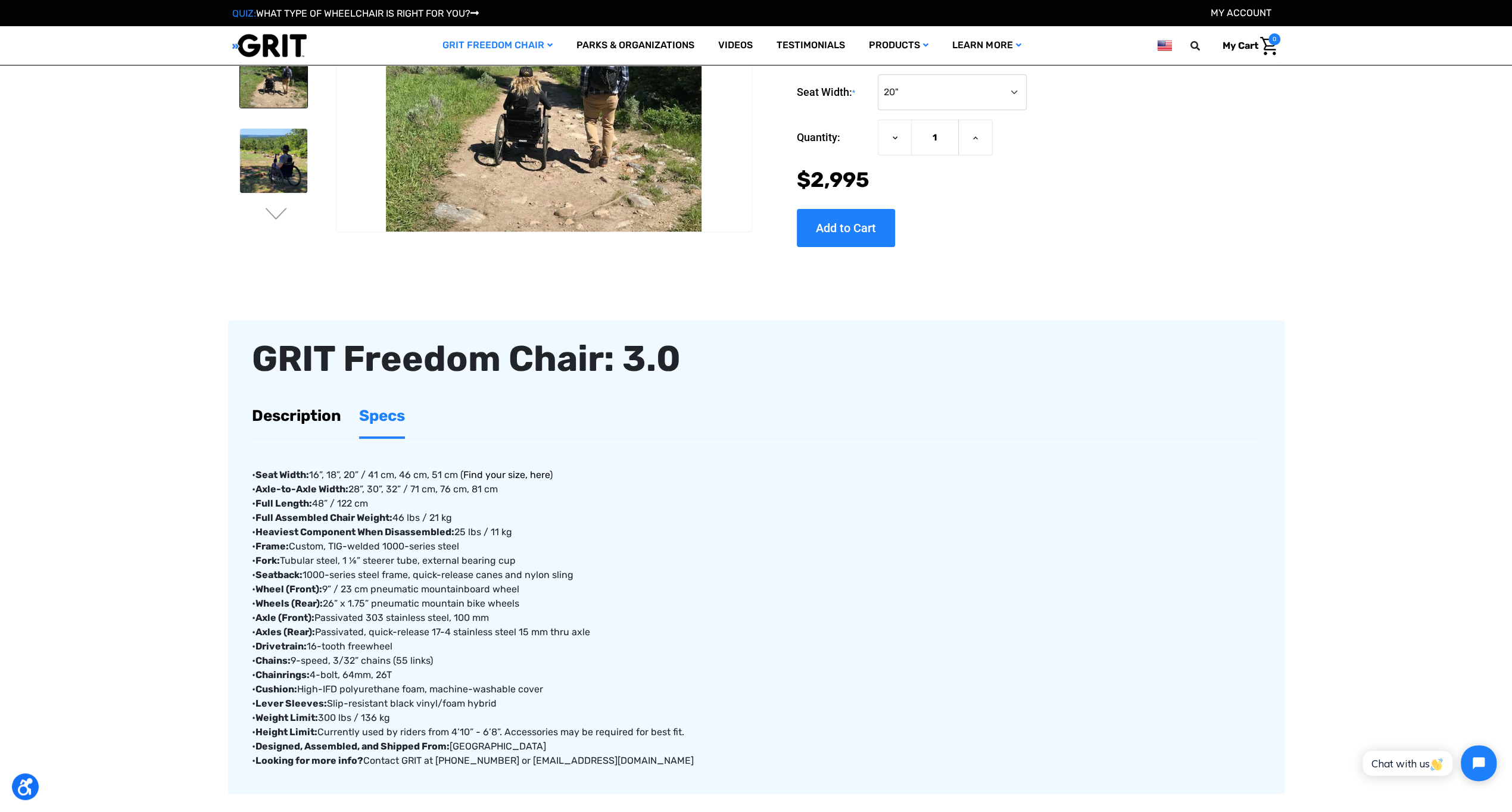
click at [497, 476] on link "Find your size, here" at bounding box center [506, 475] width 86 height 11
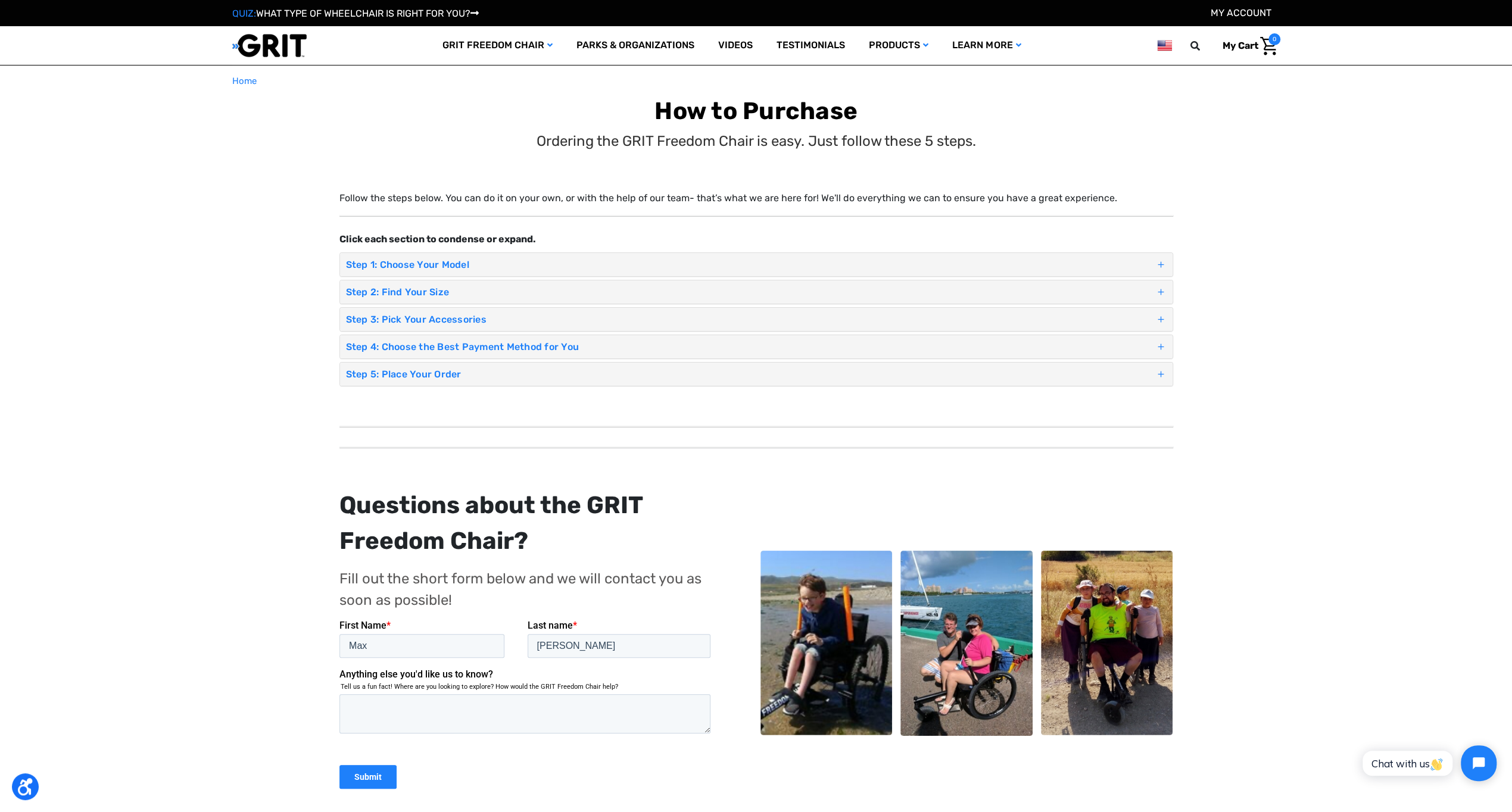
click at [1160, 263] on span at bounding box center [1160, 265] width 11 height 17
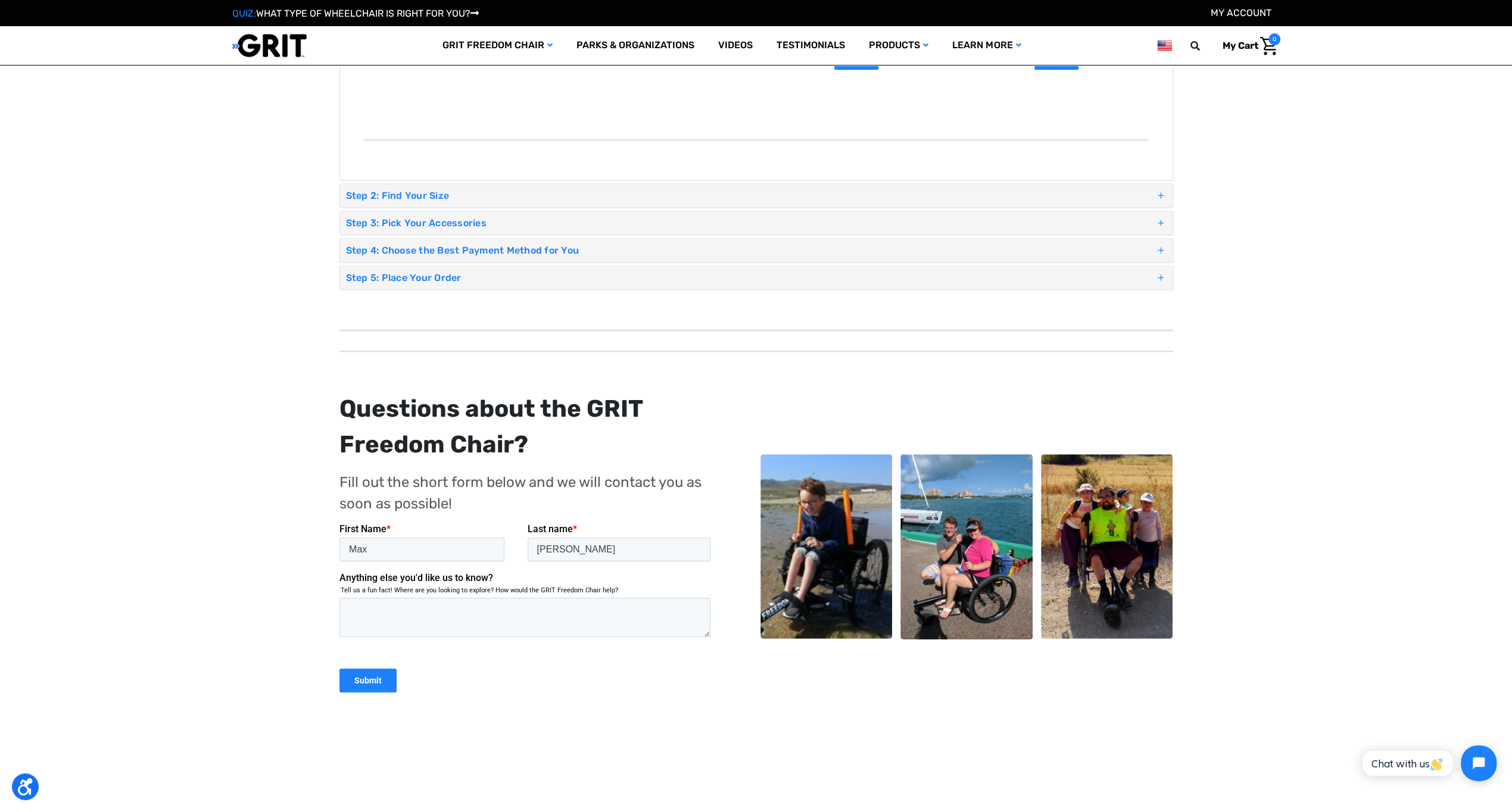
scroll to position [536, 0]
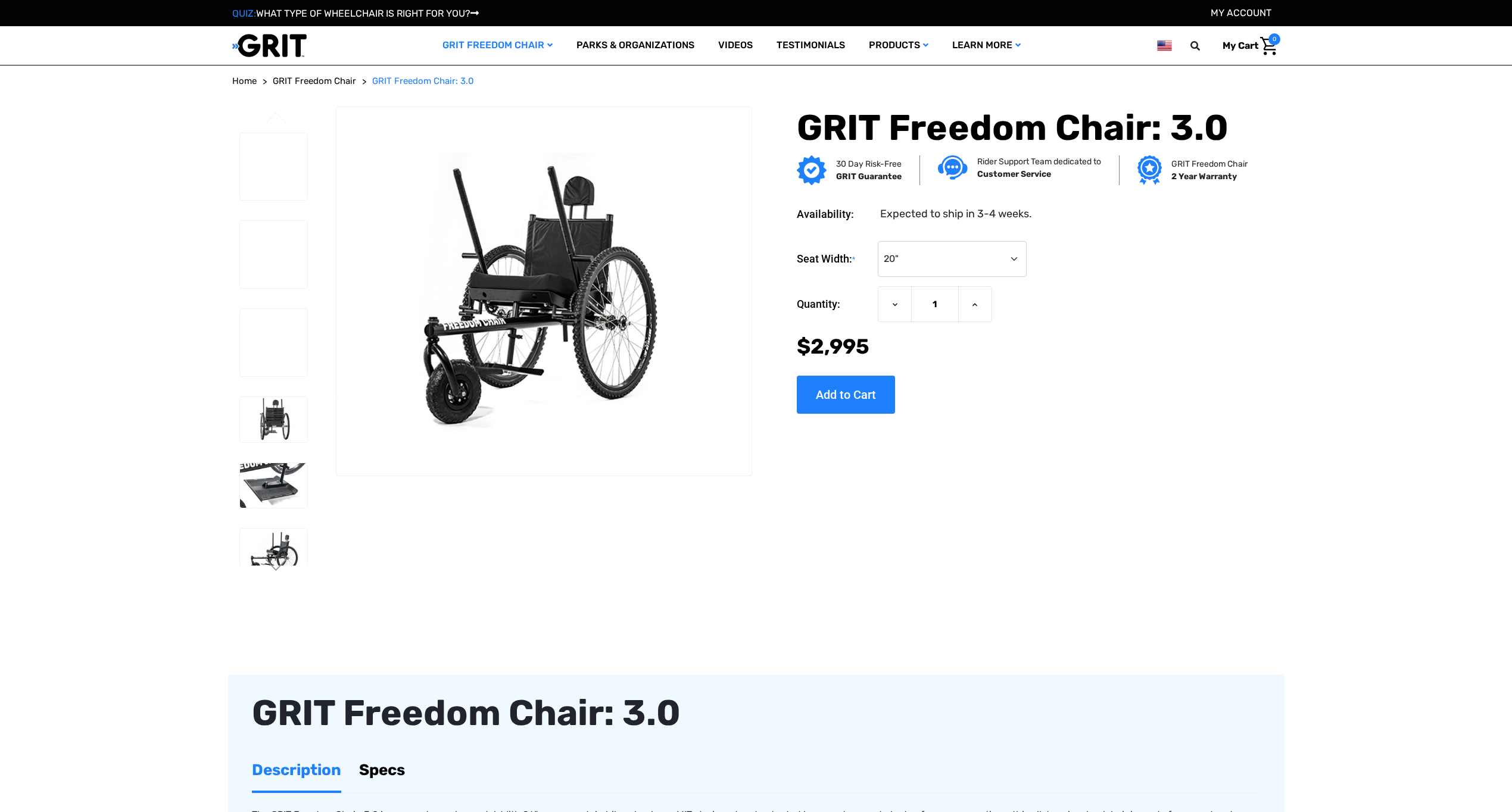
select select "326"
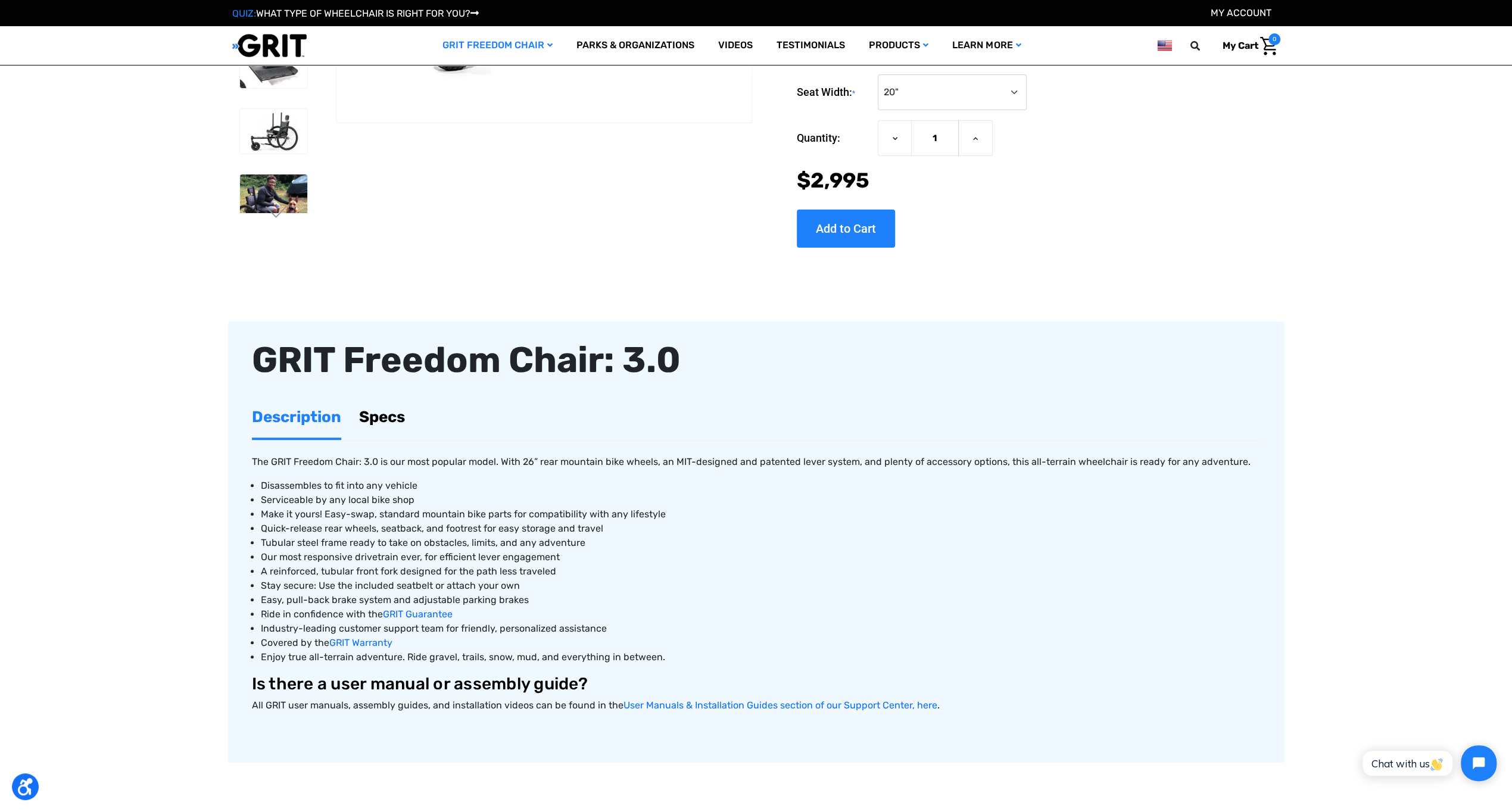
scroll to position [357, 0]
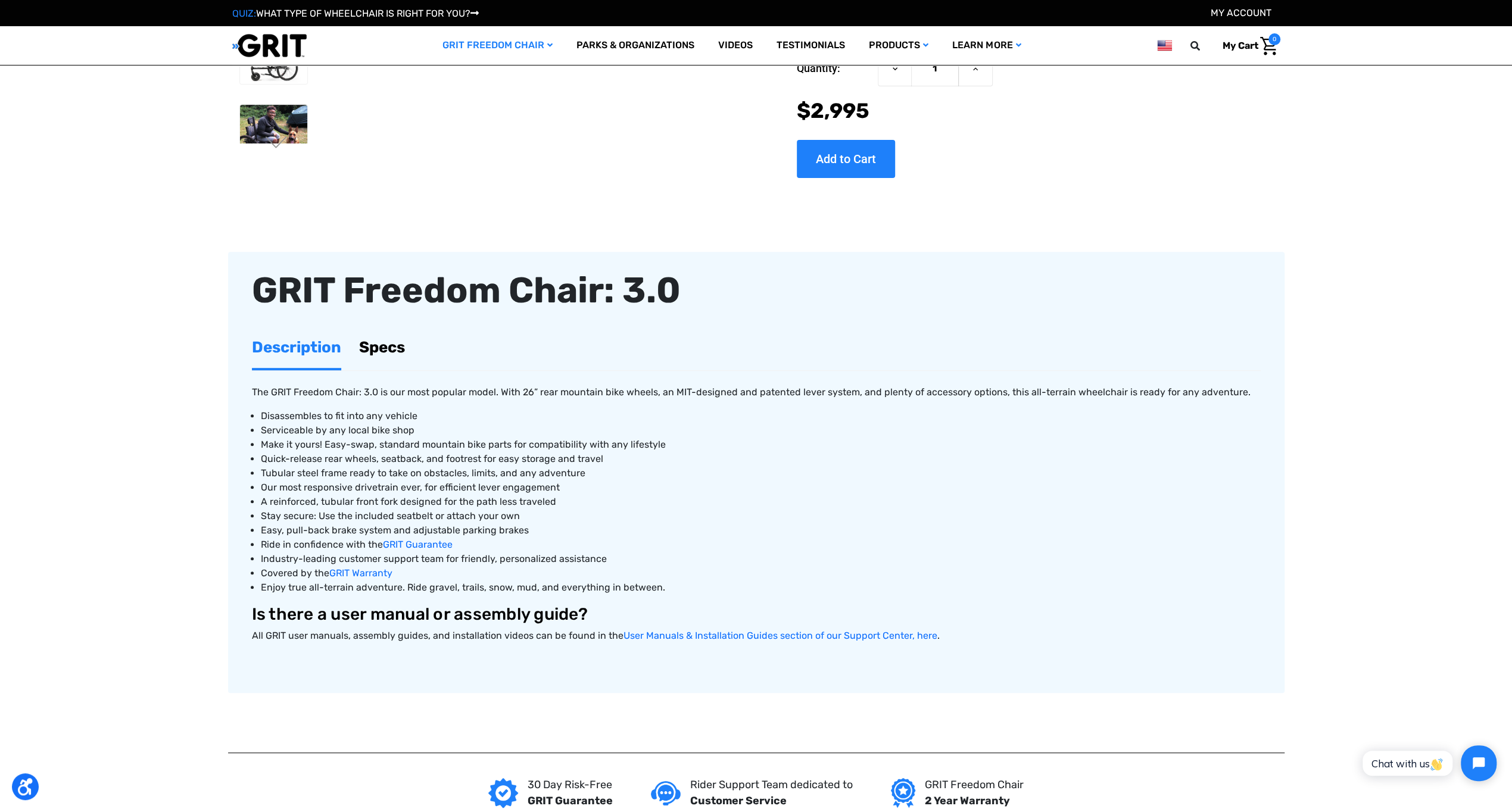
click at [388, 347] on link "Specs" at bounding box center [382, 348] width 46 height 41
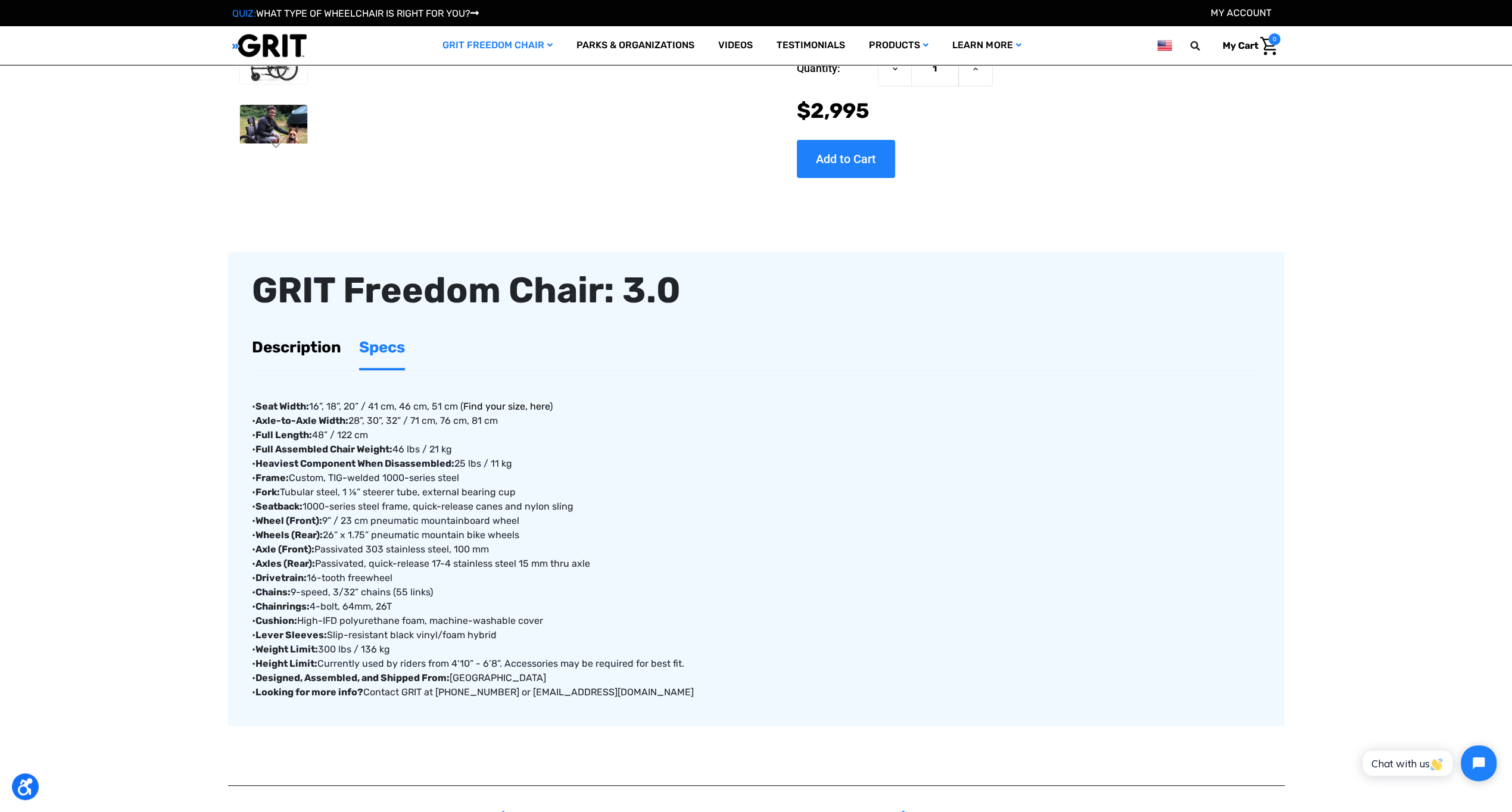
click at [513, 408] on link "Find your size, here" at bounding box center [506, 406] width 86 height 11
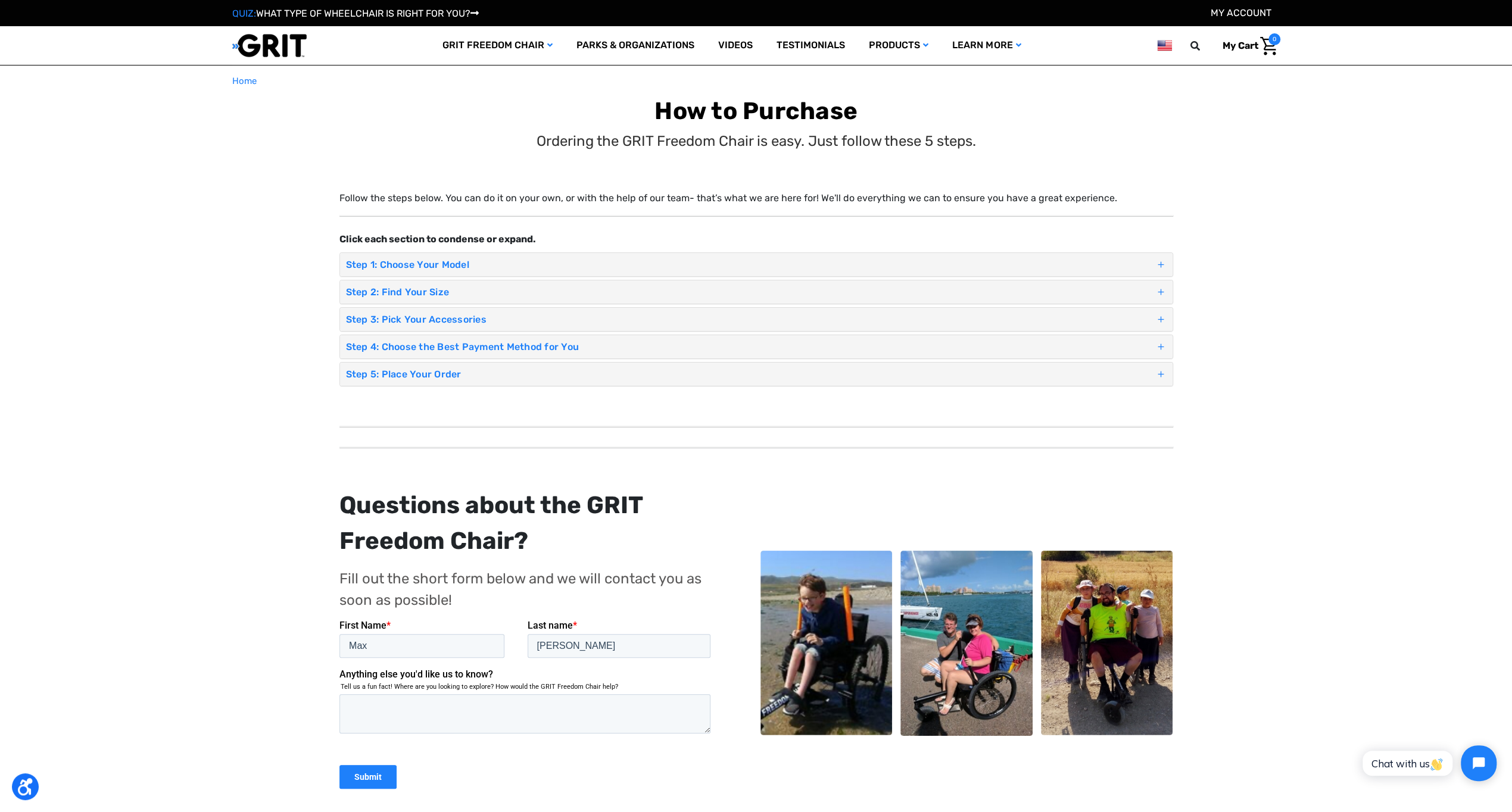
click at [1161, 263] on span at bounding box center [1160, 265] width 11 height 17
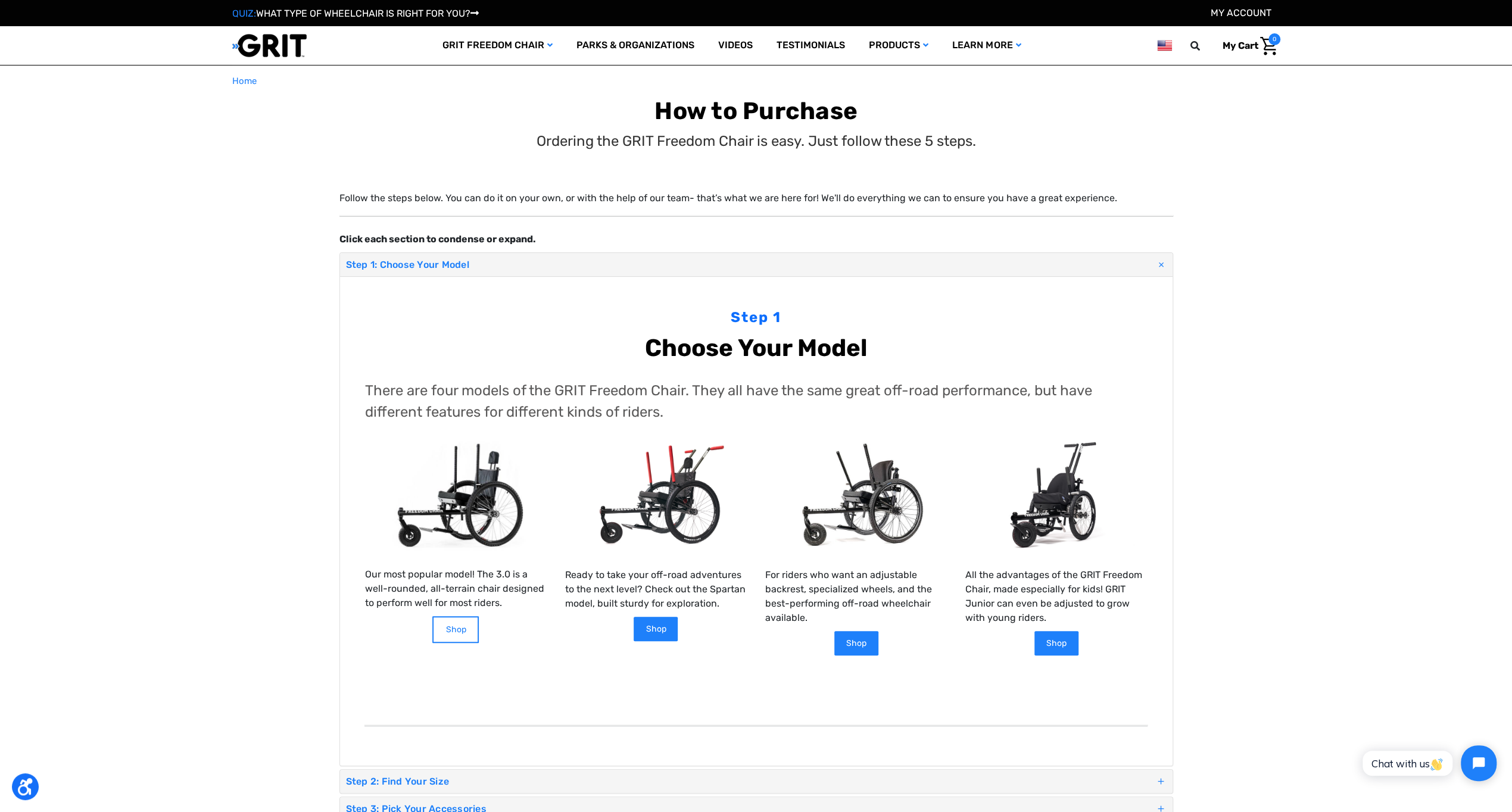
click at [460, 632] on link "Shop" at bounding box center [455, 630] width 47 height 27
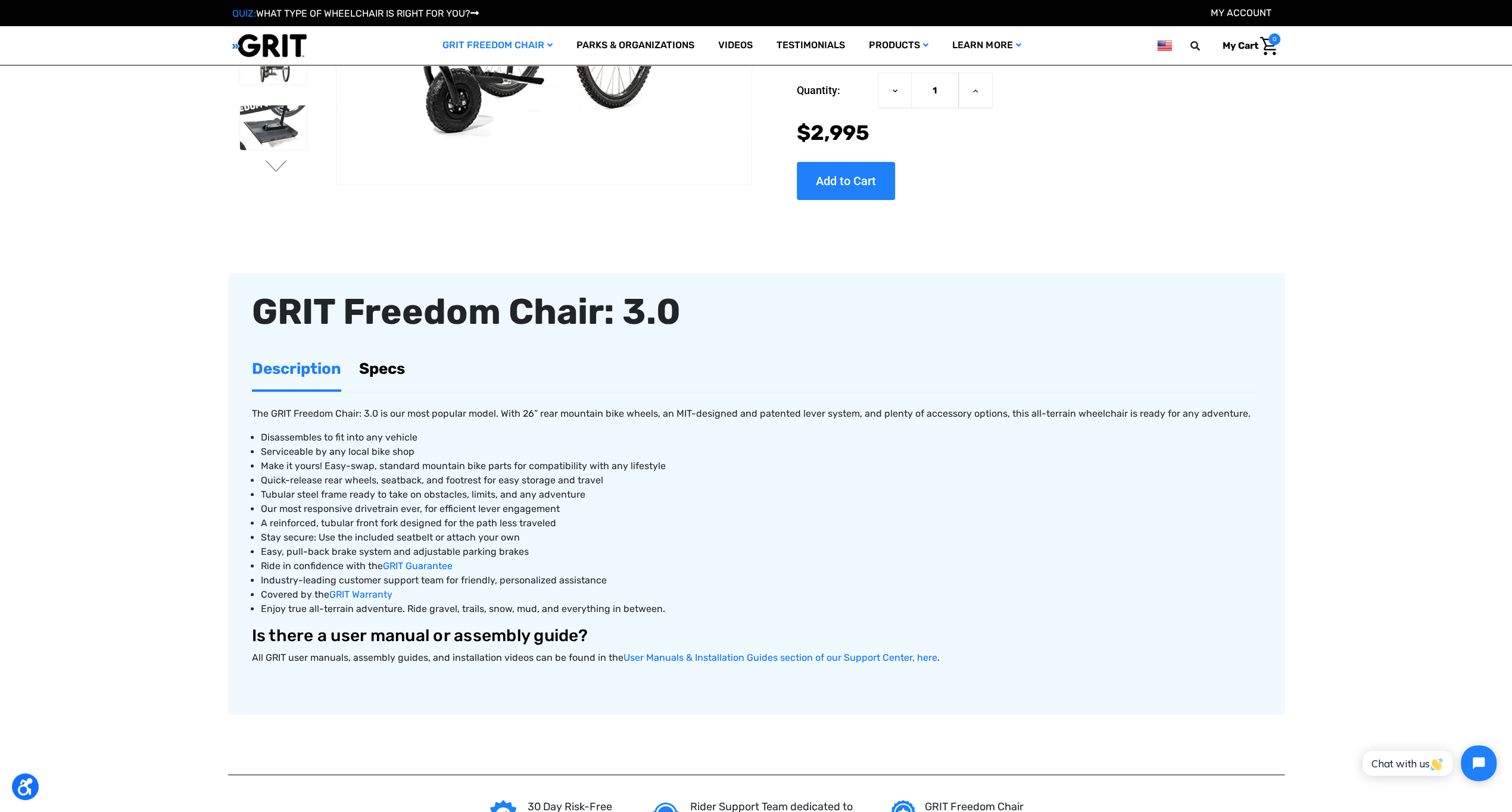
scroll to position [238, 0]
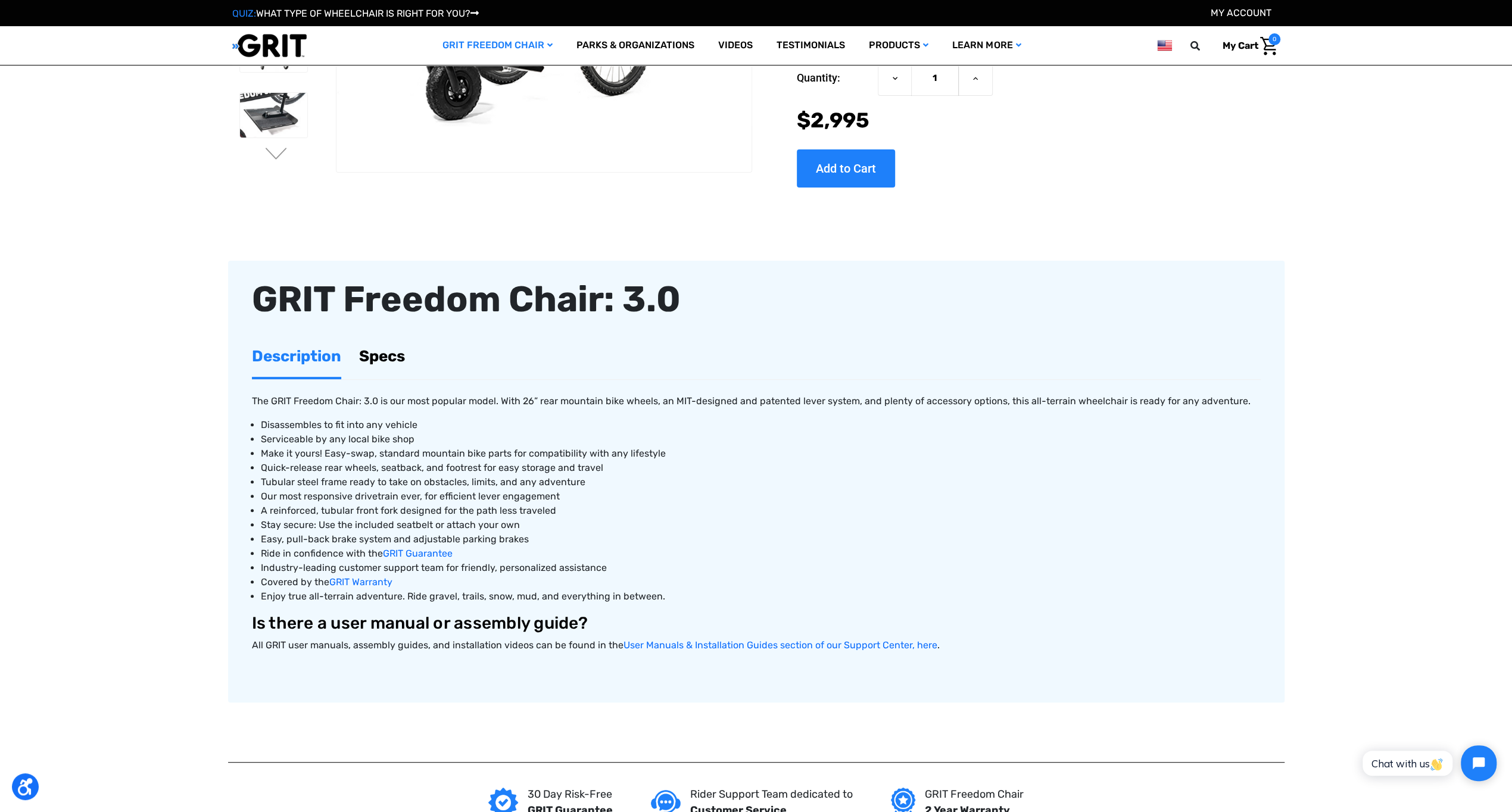
click at [371, 359] on link "Specs" at bounding box center [382, 356] width 46 height 41
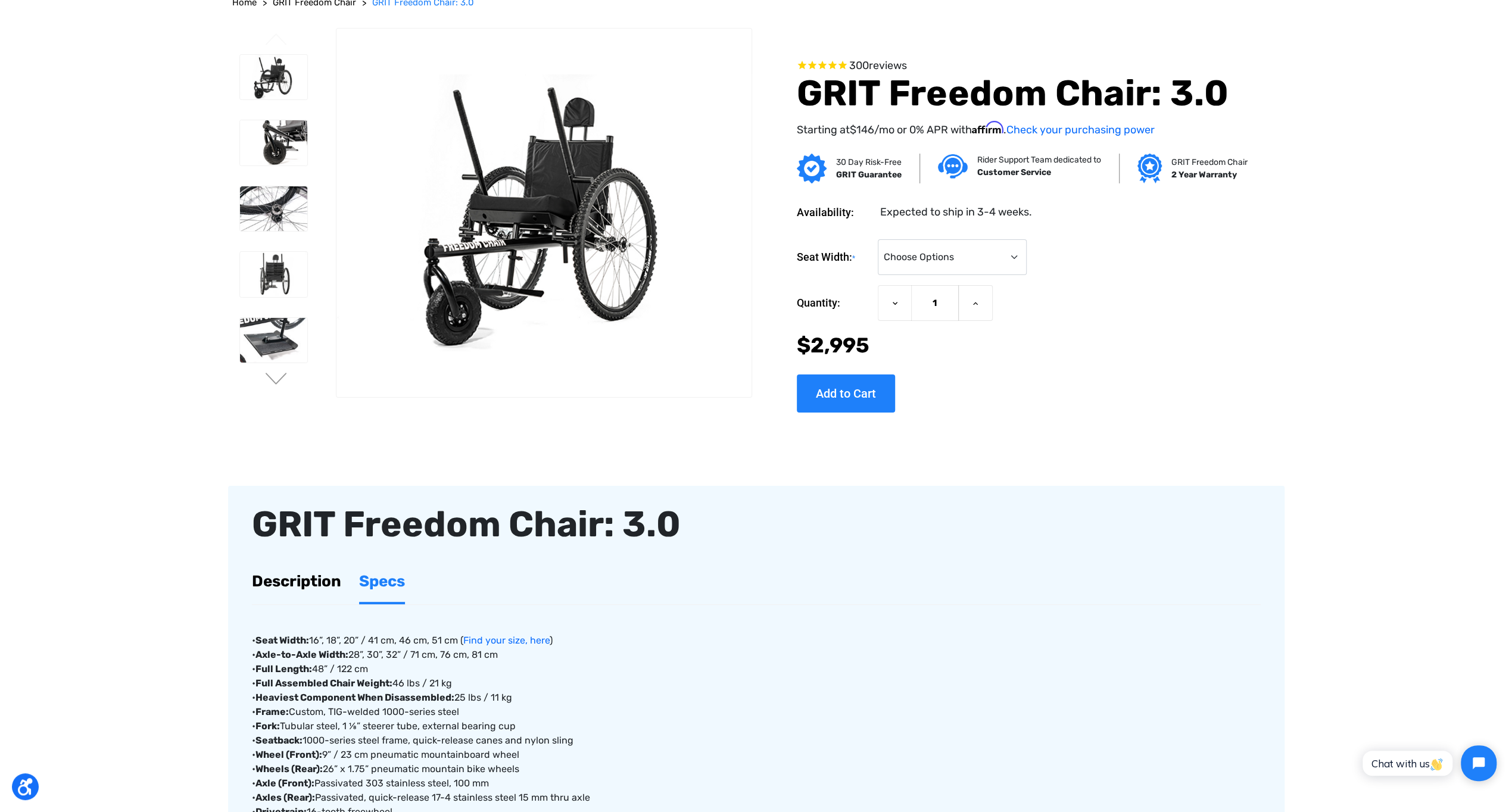
scroll to position [0, 0]
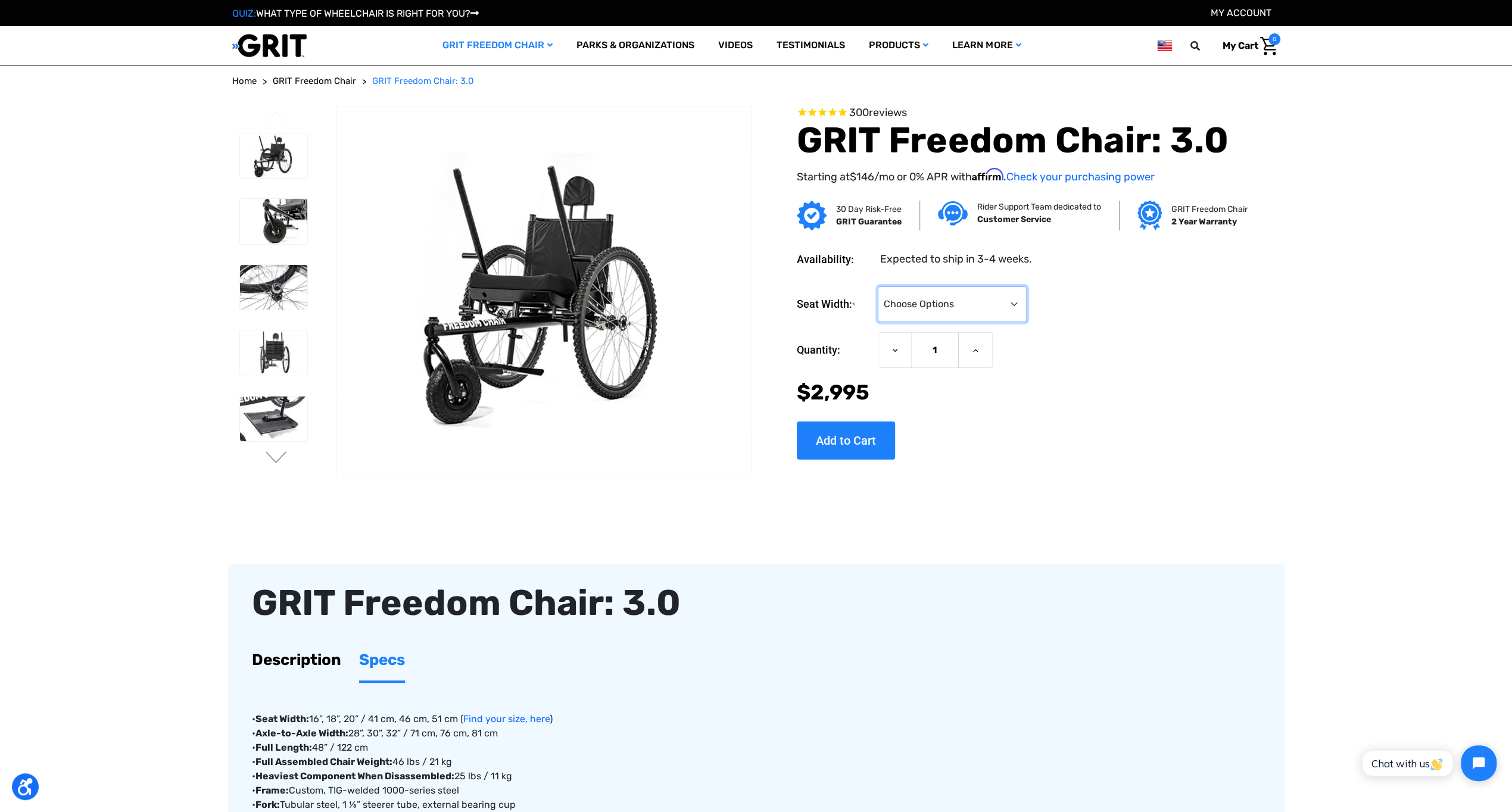
click at [1017, 302] on select "Choose Options 16" 18" 20"" at bounding box center [952, 304] width 149 height 36
select select "326"
click at [878, 287] on select "Choose Options 16" 18" 20"" at bounding box center [952, 304] width 149 height 36
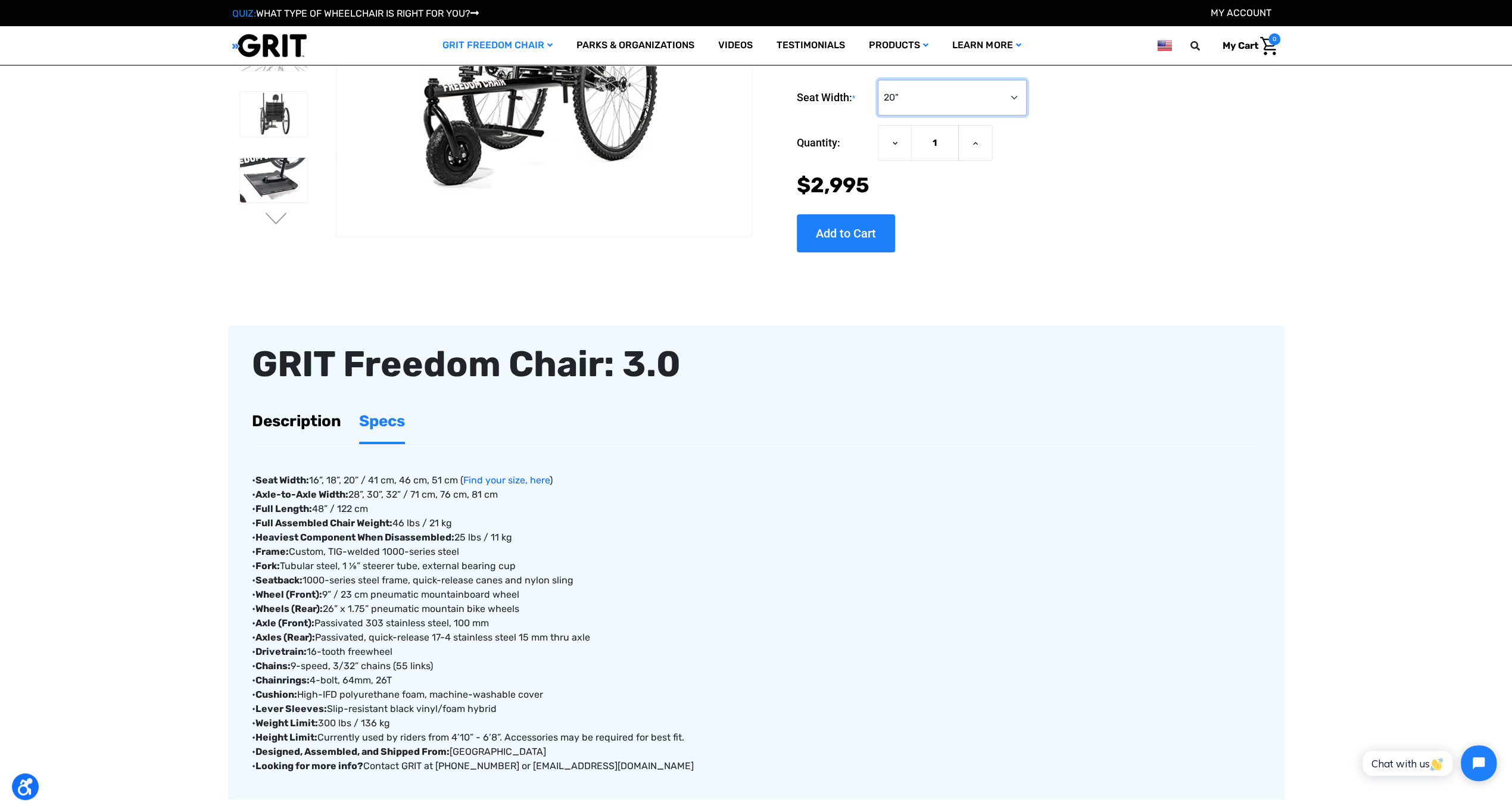
scroll to position [179, 0]
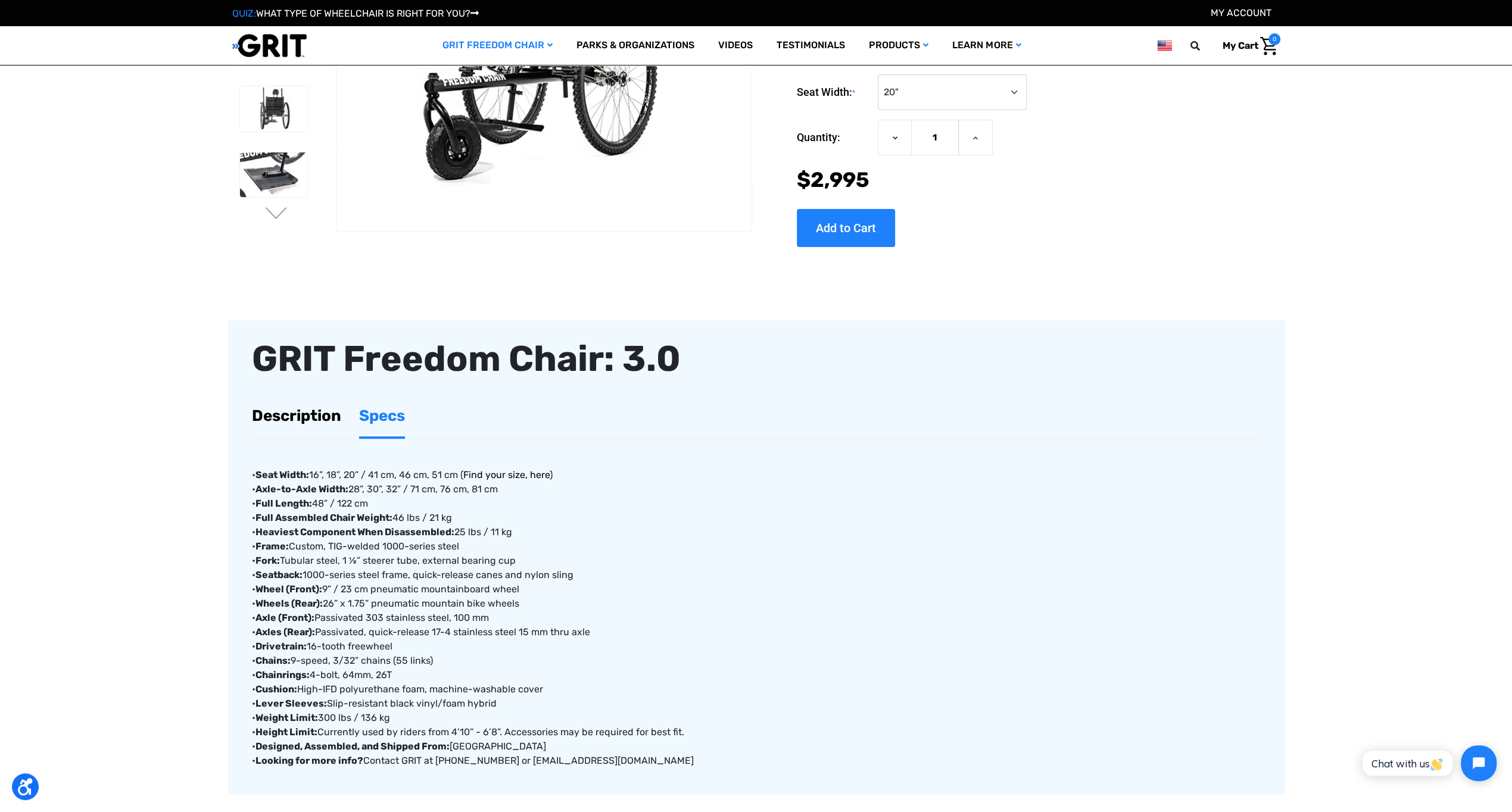
click at [536, 476] on link "Find your size, here" at bounding box center [506, 475] width 86 height 11
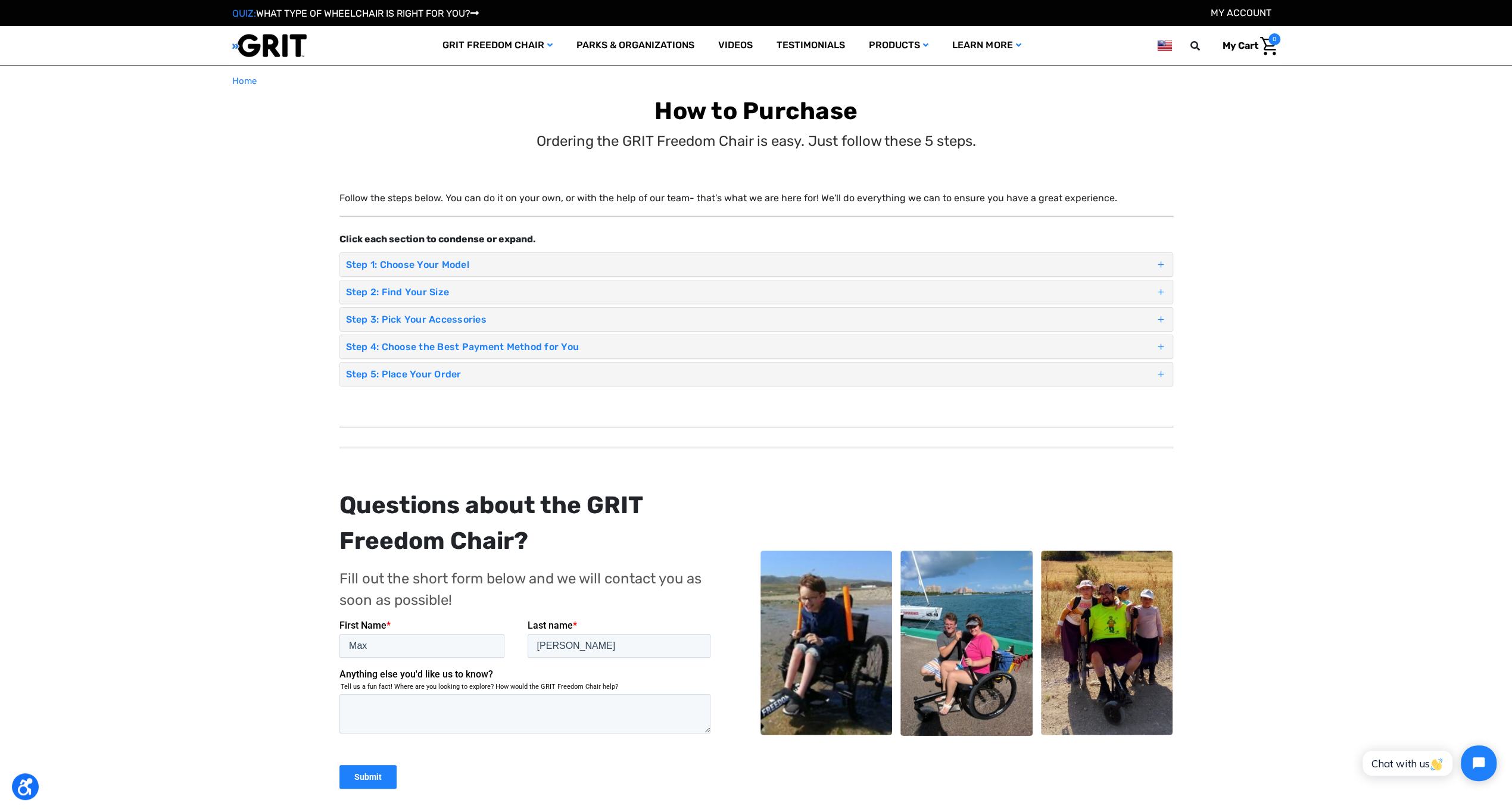
click at [1161, 289] on span at bounding box center [1160, 292] width 11 height 17
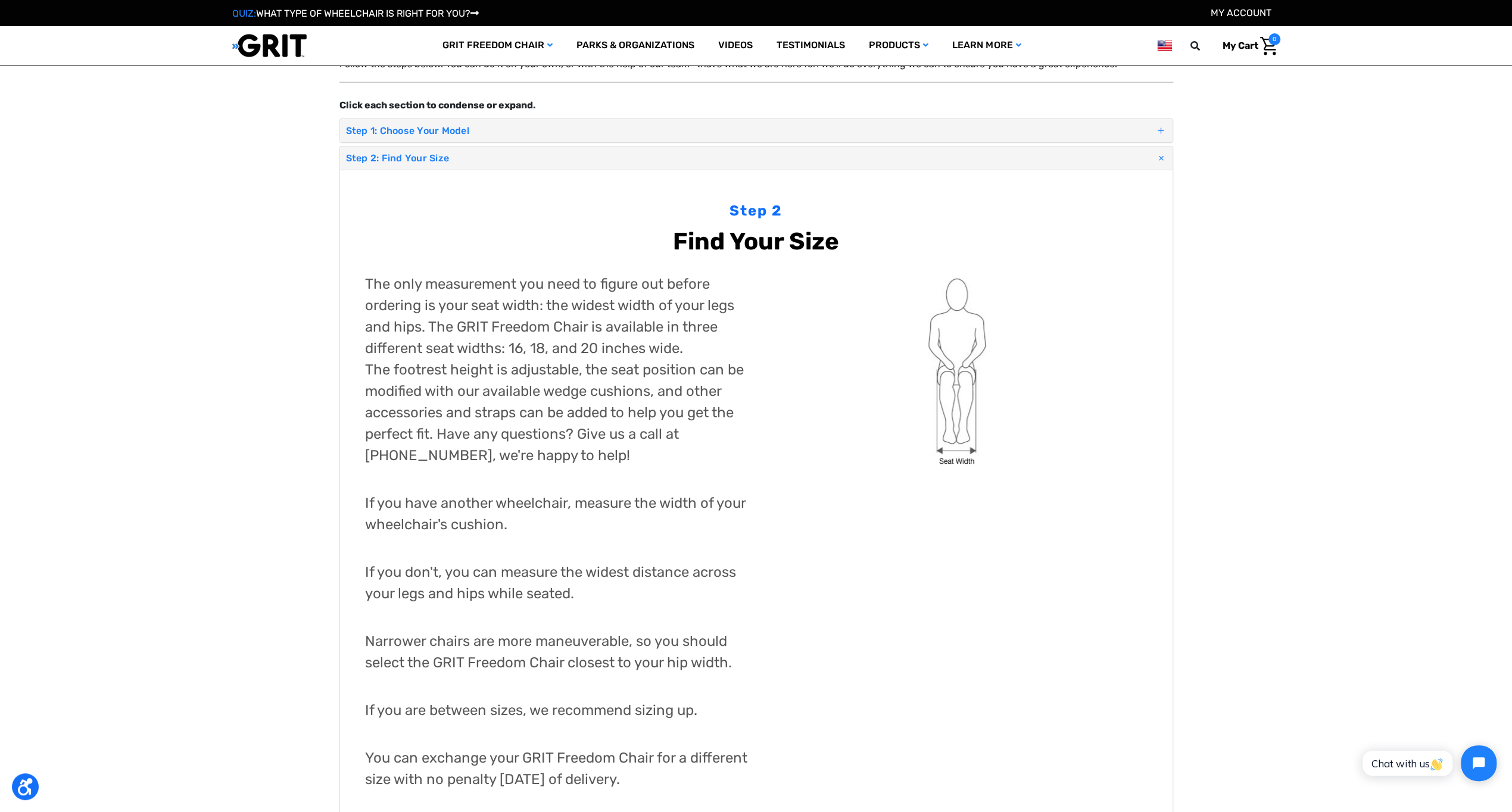
scroll to position [59, 0]
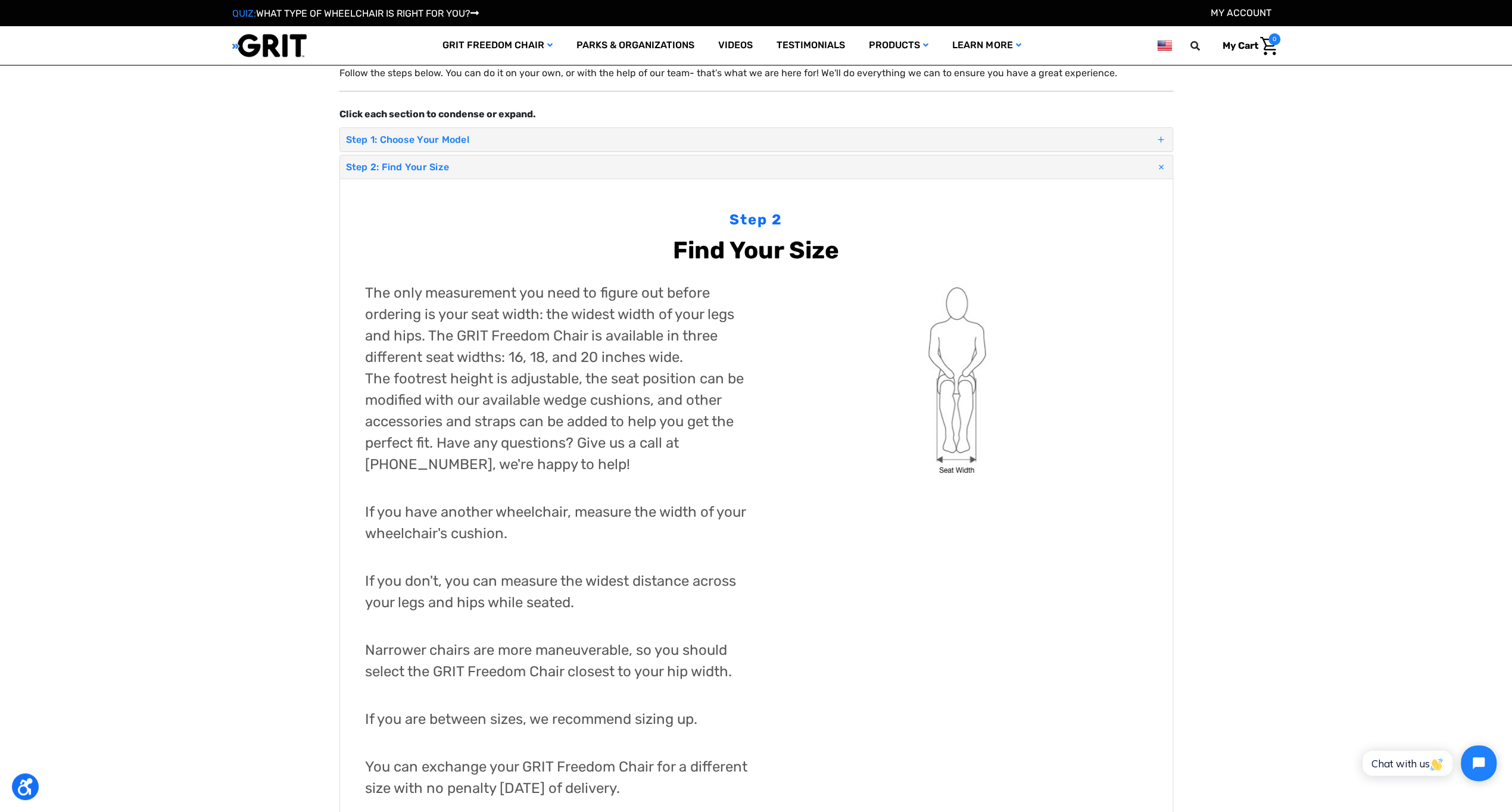
click at [1159, 139] on span at bounding box center [1160, 140] width 11 height 17
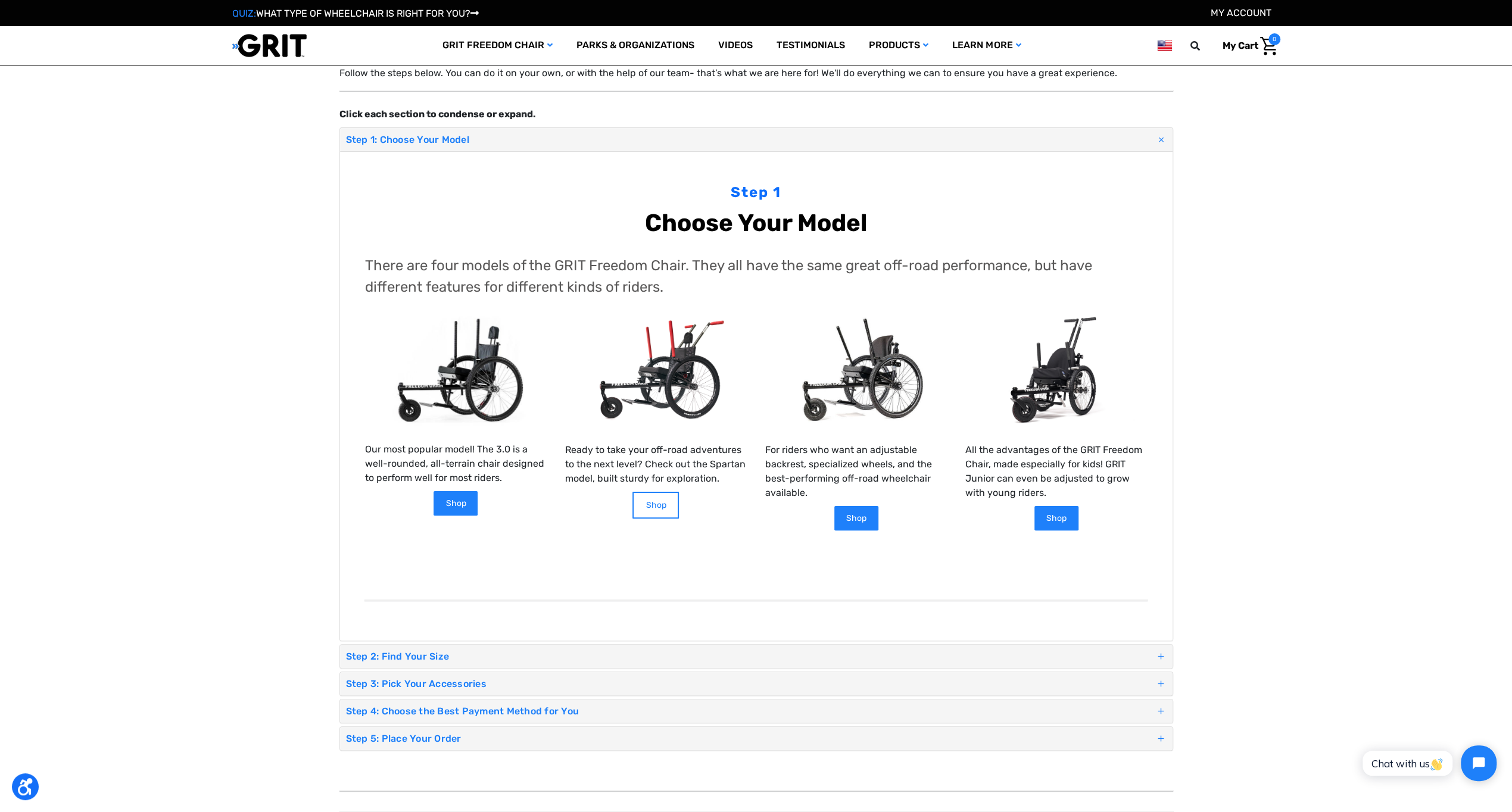
click at [664, 501] on link "Shop" at bounding box center [655, 506] width 47 height 27
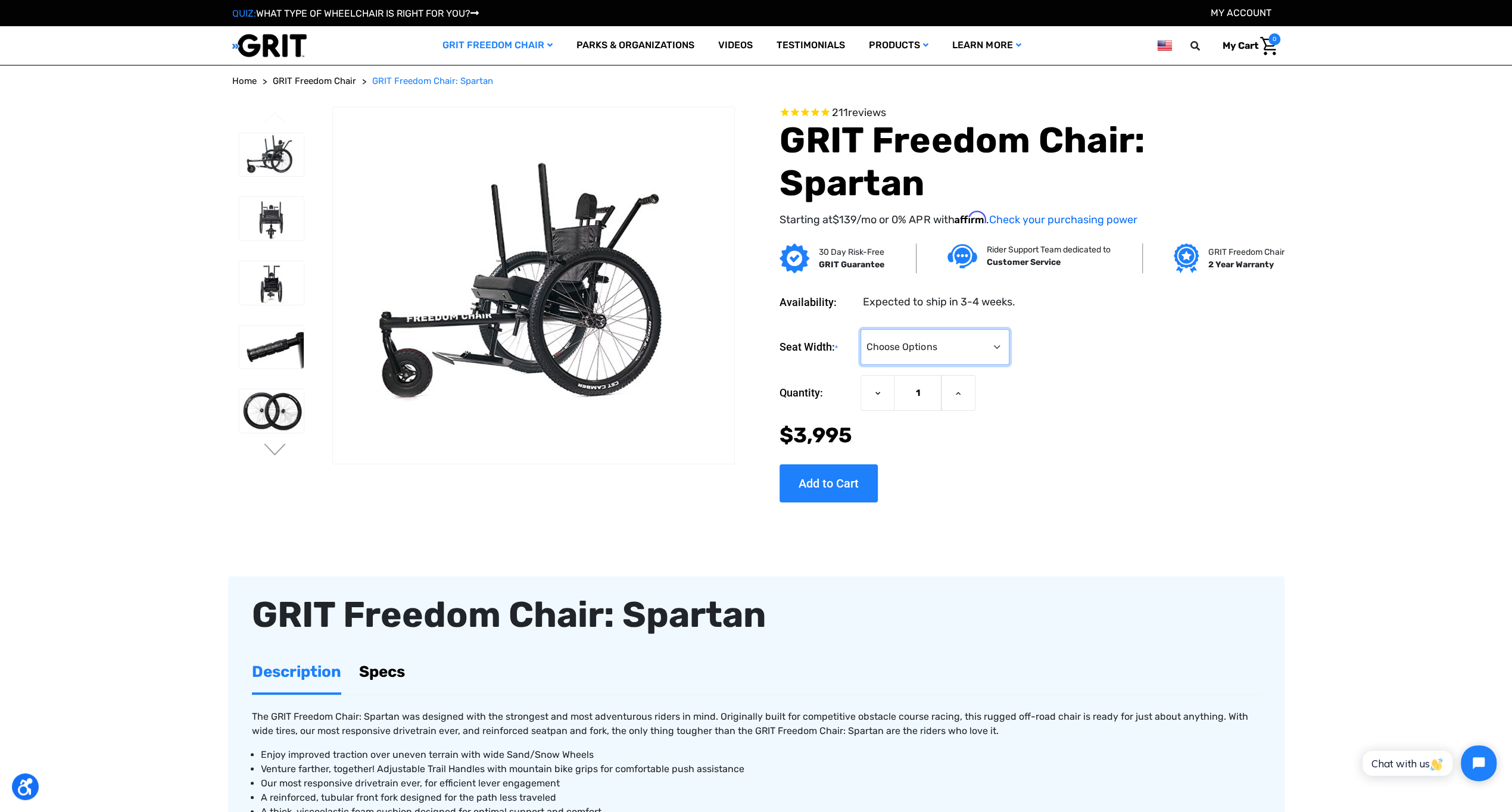
click at [1002, 344] on select "Choose Options 16" 18" 20"" at bounding box center [935, 347] width 149 height 36
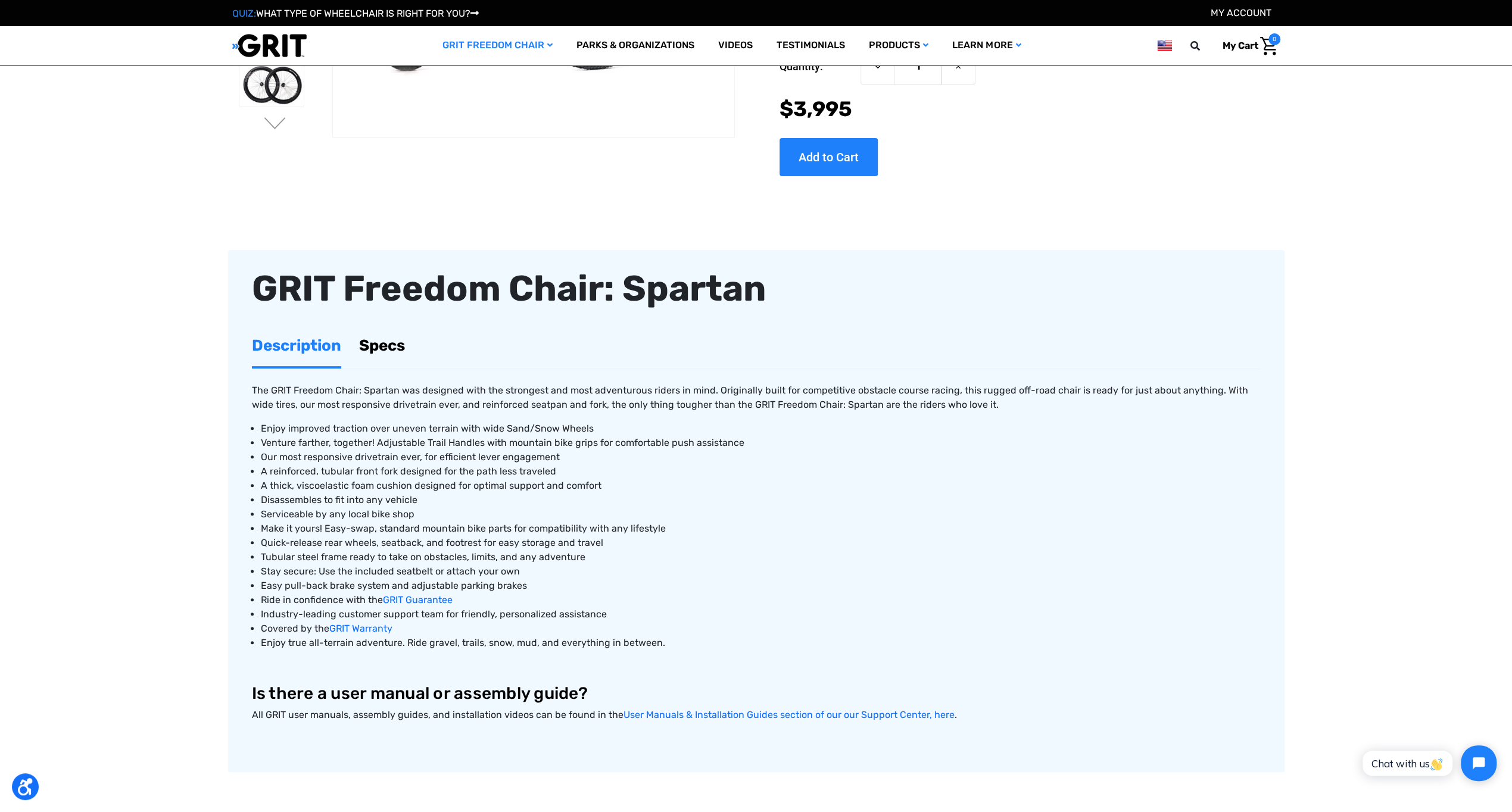
scroll to position [238, 0]
